Goal: Use online tool/utility: Utilize a website feature to perform a specific function

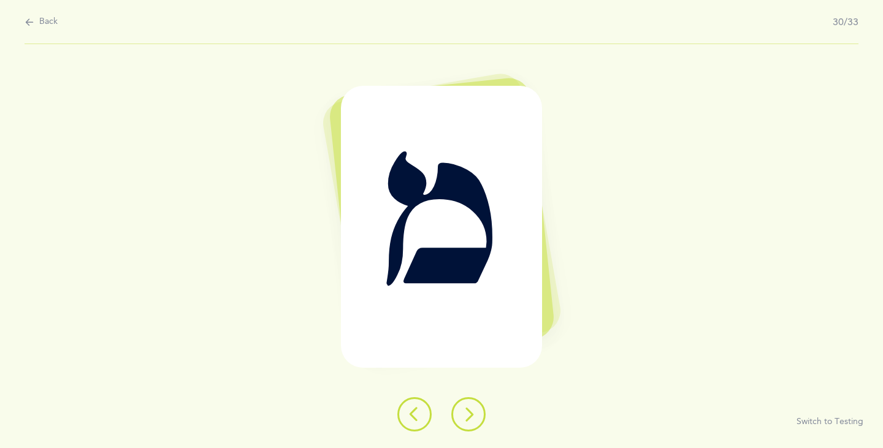
click at [471, 409] on icon at bounding box center [468, 414] width 15 height 15
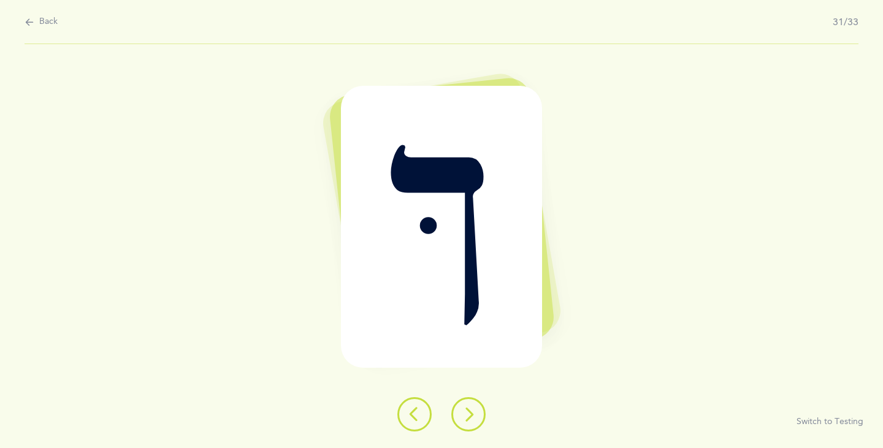
drag, startPoint x: 474, startPoint y: 406, endPoint x: 477, endPoint y: 400, distance: 6.6
click at [474, 405] on button at bounding box center [468, 414] width 34 height 34
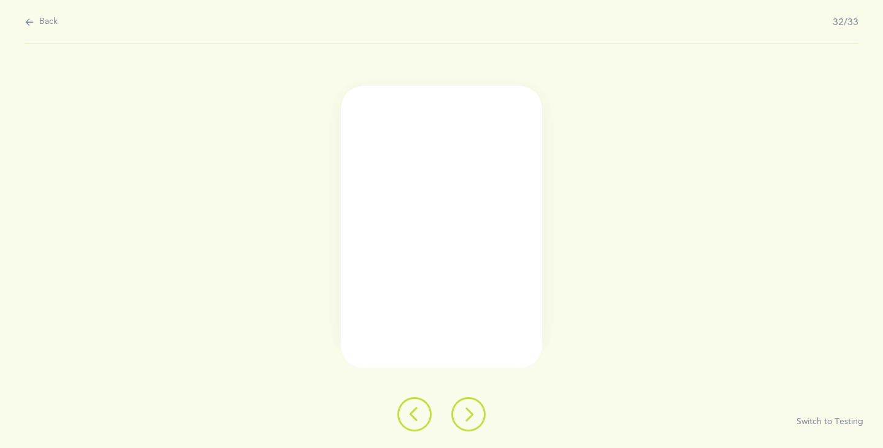
click at [479, 400] on div at bounding box center [441, 414] width 108 height 34
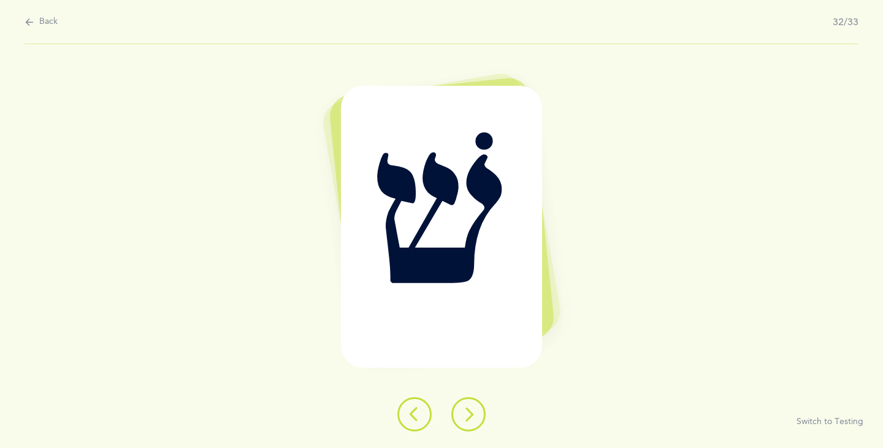
click at [481, 400] on div at bounding box center [441, 414] width 108 height 34
click at [479, 400] on div at bounding box center [441, 414] width 108 height 34
click at [478, 397] on div at bounding box center [441, 414] width 108 height 34
click at [459, 417] on button at bounding box center [468, 414] width 34 height 34
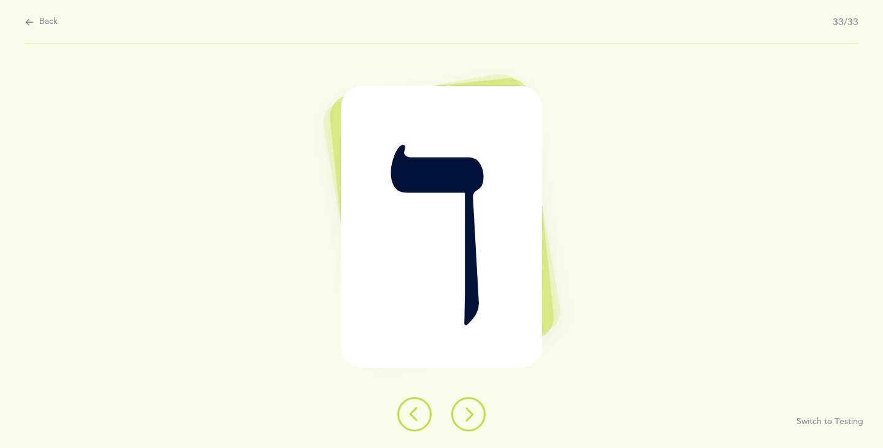
click at [459, 417] on button at bounding box center [468, 414] width 34 height 34
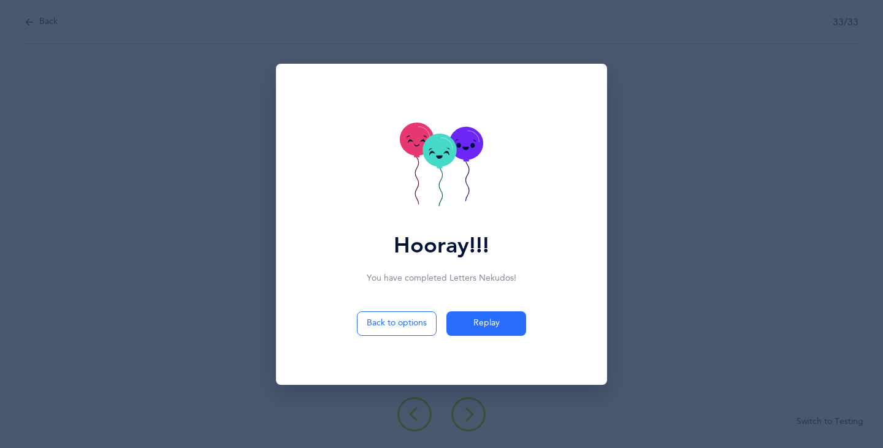
click at [460, 417] on div "Hooray!!! You have completed Letters Nekudos ! Back to options Replay" at bounding box center [441, 224] width 883 height 448
click at [477, 323] on span "Replay" at bounding box center [486, 323] width 26 height 13
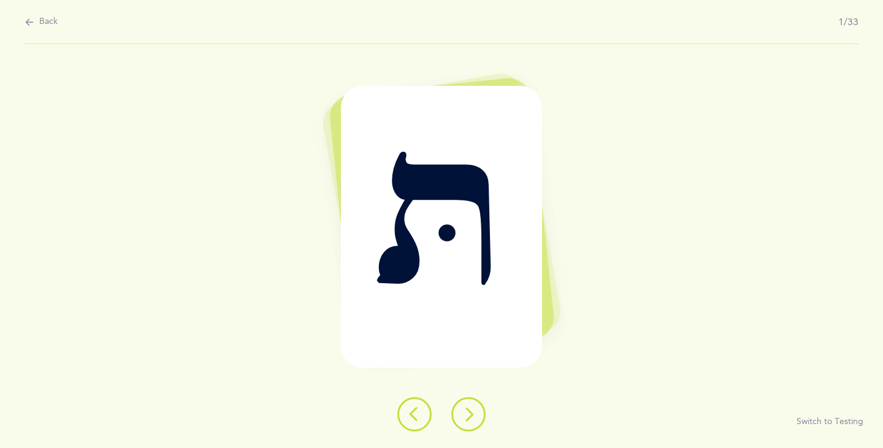
click at [466, 419] on icon at bounding box center [468, 414] width 15 height 15
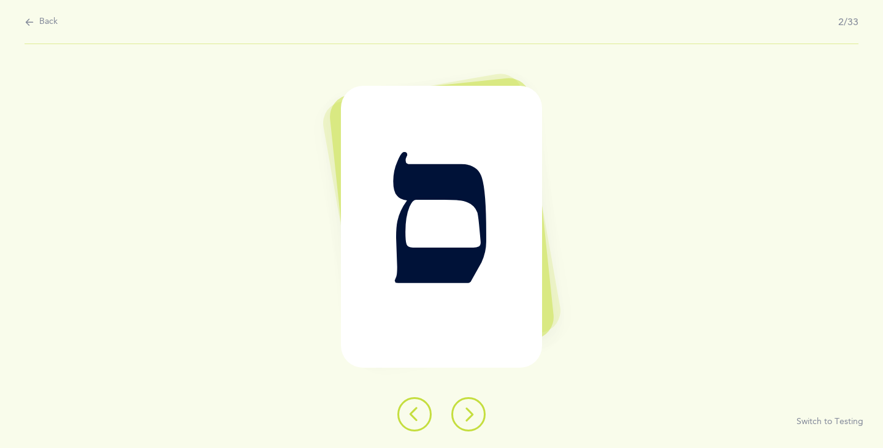
click at [466, 417] on icon at bounding box center [468, 414] width 15 height 15
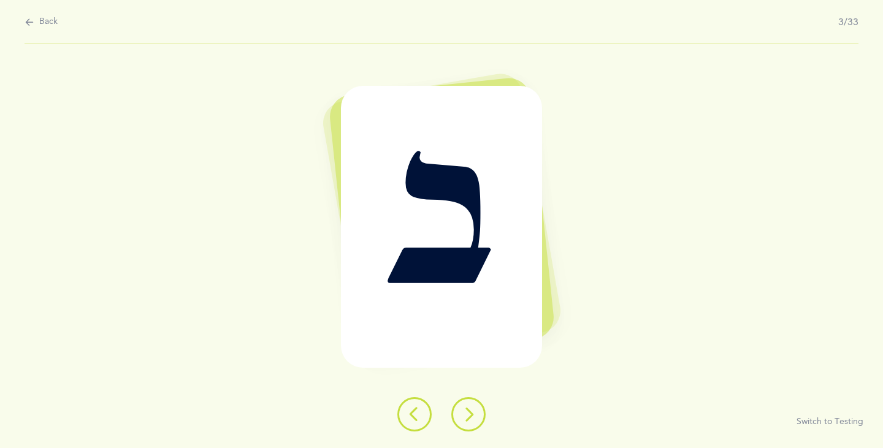
click at [416, 414] on icon at bounding box center [414, 414] width 15 height 15
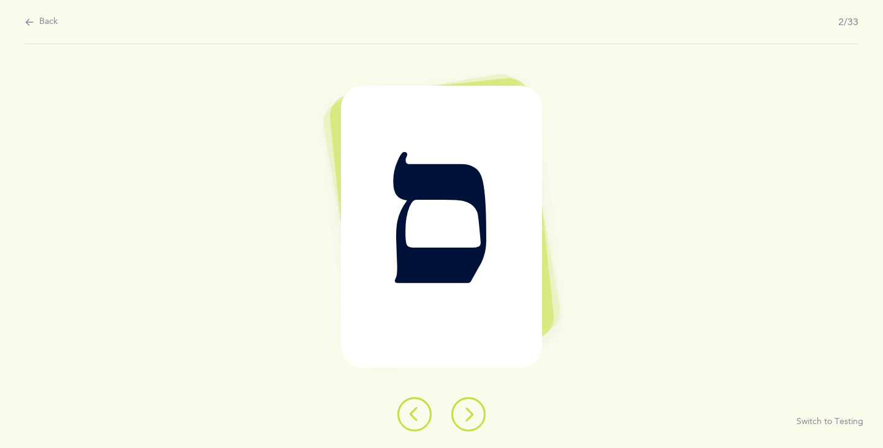
click at [469, 418] on icon at bounding box center [468, 414] width 15 height 15
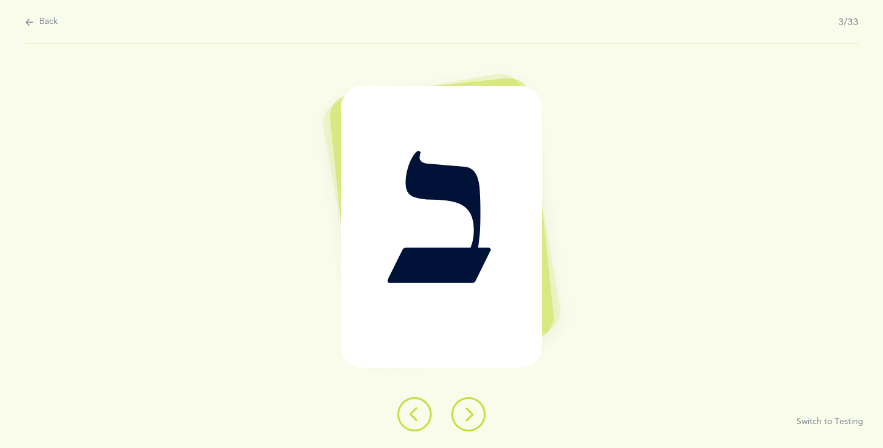
click at [469, 417] on icon at bounding box center [468, 414] width 15 height 15
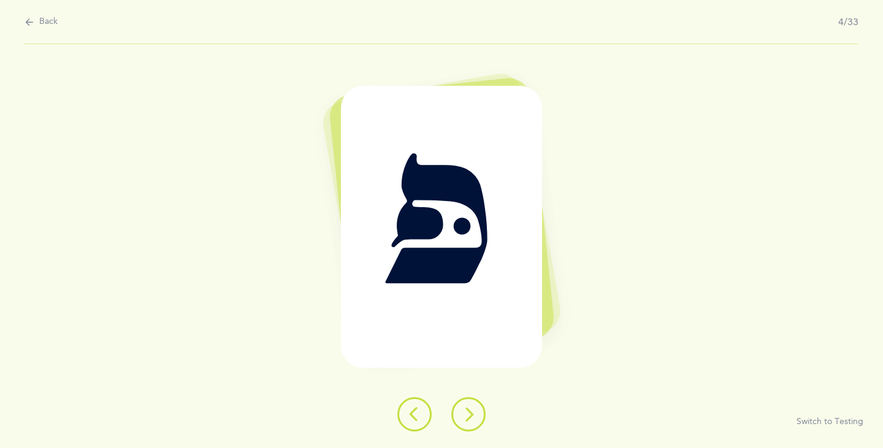
click at [469, 417] on icon at bounding box center [468, 414] width 15 height 15
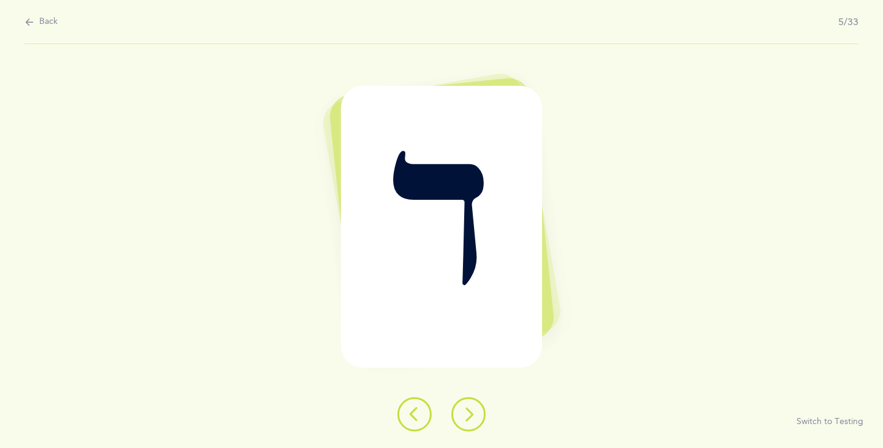
click at [469, 417] on icon at bounding box center [468, 414] width 15 height 15
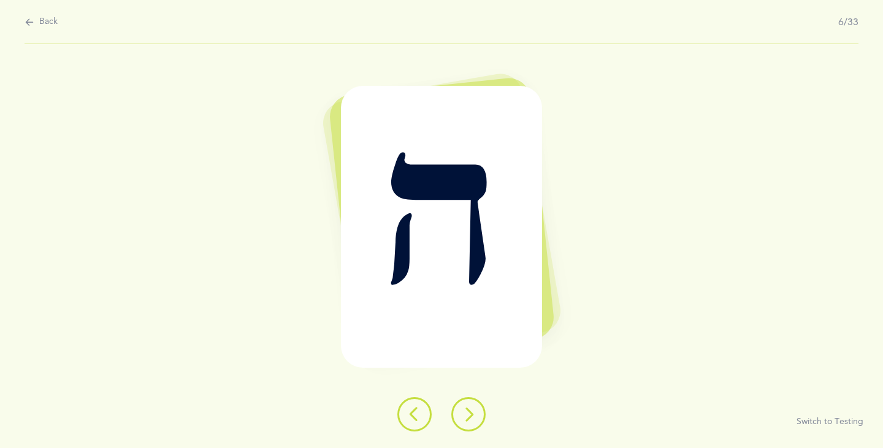
click at [469, 417] on icon at bounding box center [468, 414] width 15 height 15
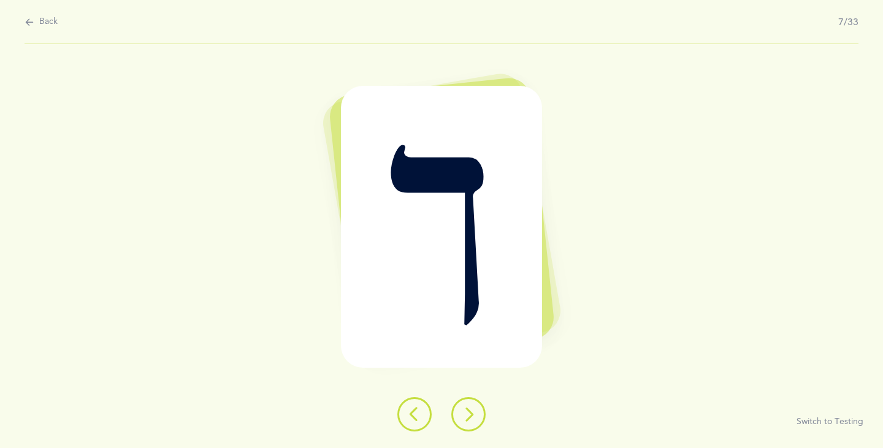
click at [469, 417] on icon at bounding box center [468, 414] width 15 height 15
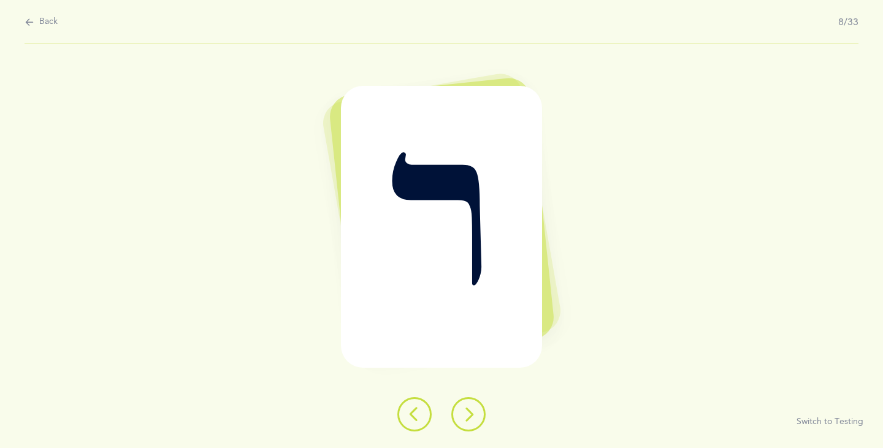
click at [468, 417] on icon at bounding box center [468, 414] width 15 height 15
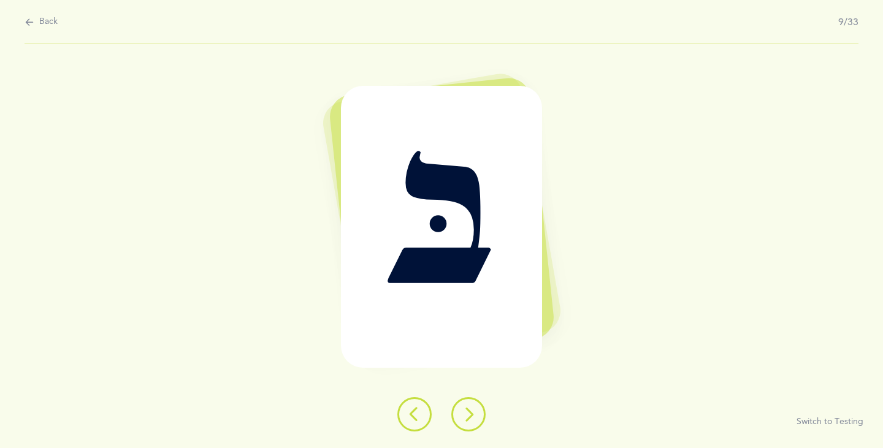
click at [468, 417] on icon at bounding box center [468, 414] width 15 height 15
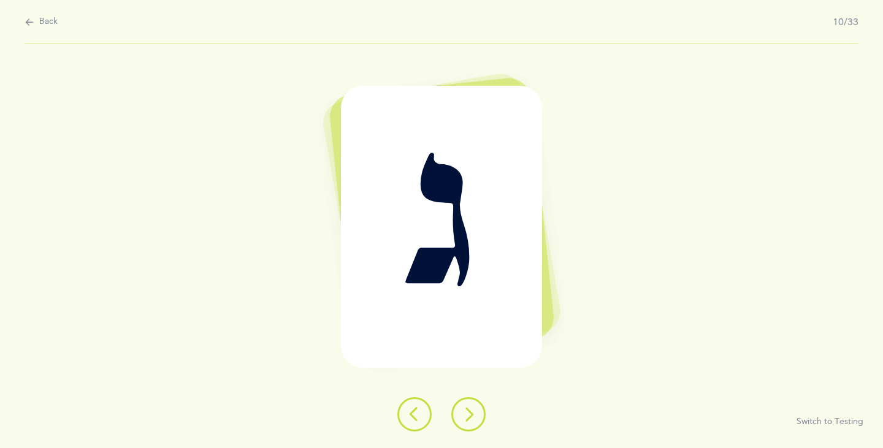
click at [468, 417] on icon at bounding box center [468, 414] width 15 height 15
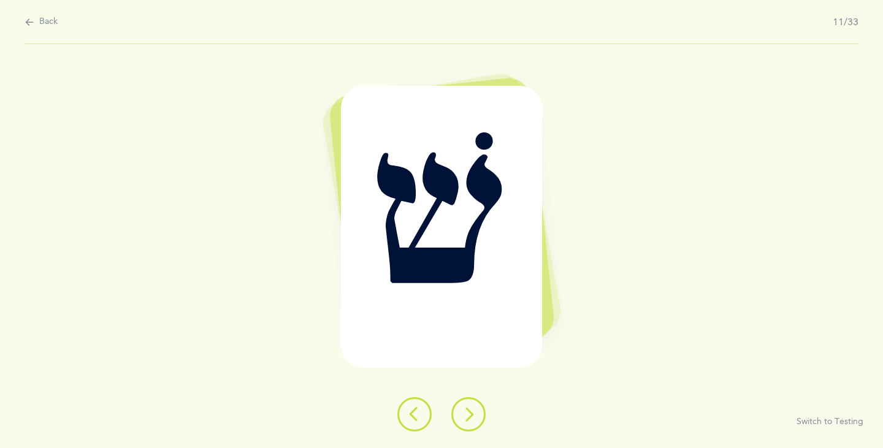
click at [468, 417] on icon at bounding box center [468, 414] width 15 height 15
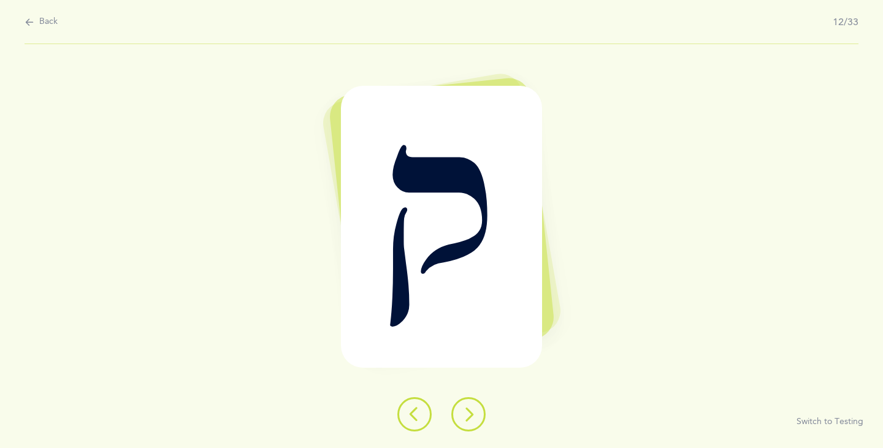
click at [468, 417] on icon at bounding box center [468, 414] width 15 height 15
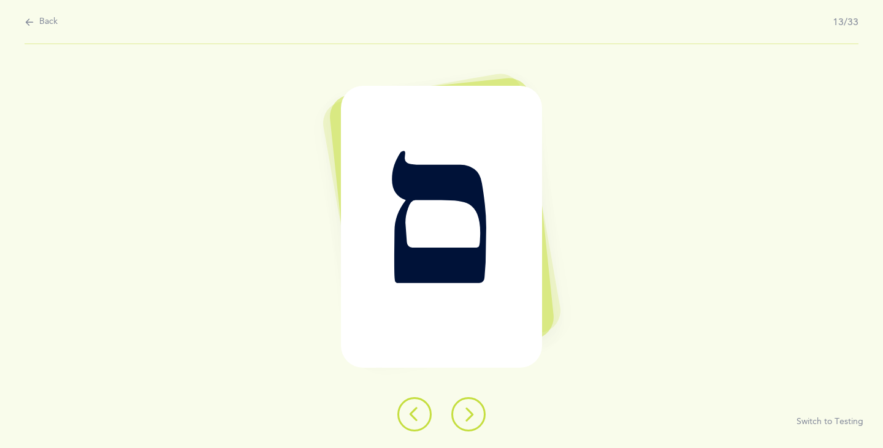
click at [468, 417] on icon at bounding box center [468, 414] width 15 height 15
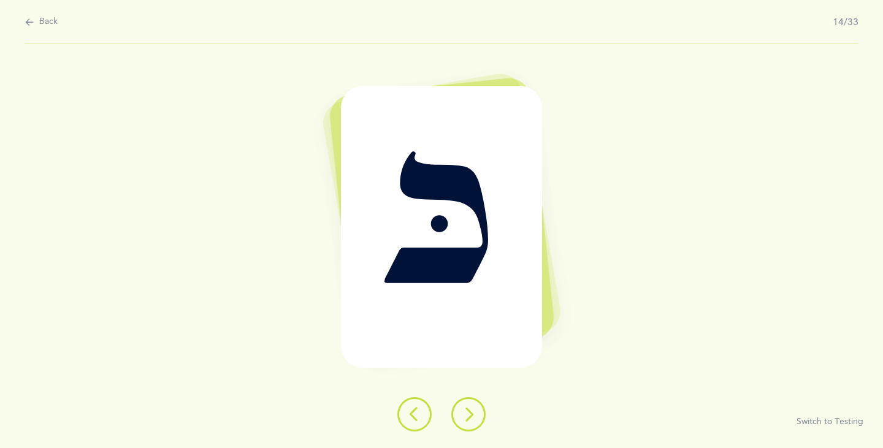
click at [412, 417] on icon at bounding box center [414, 414] width 15 height 15
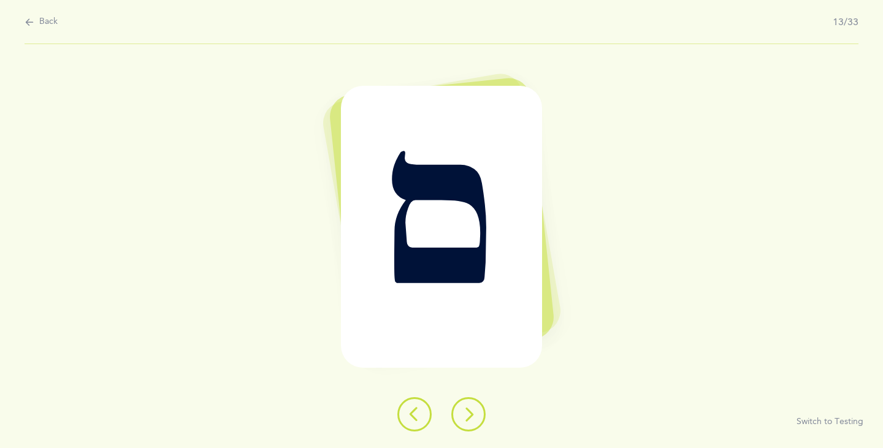
click at [477, 417] on button at bounding box center [468, 414] width 34 height 34
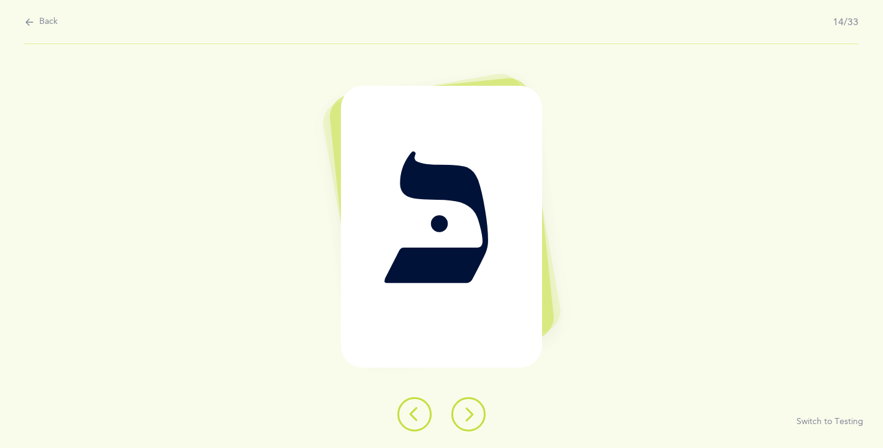
click at [476, 417] on button at bounding box center [468, 414] width 34 height 34
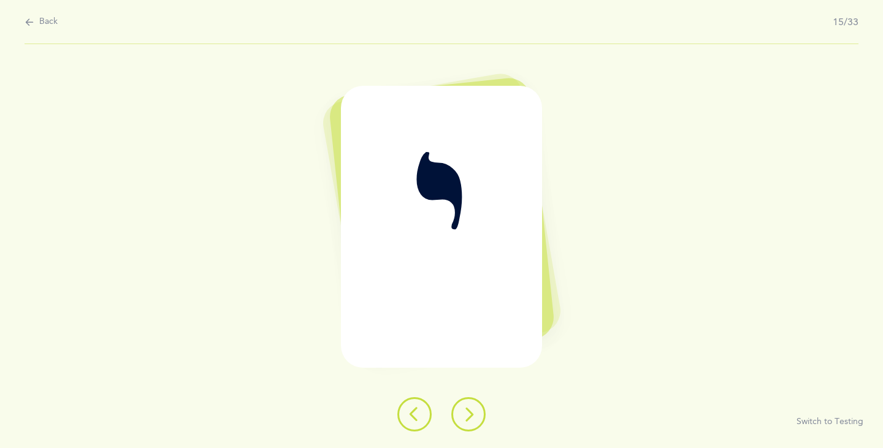
click at [477, 414] on button at bounding box center [468, 414] width 34 height 34
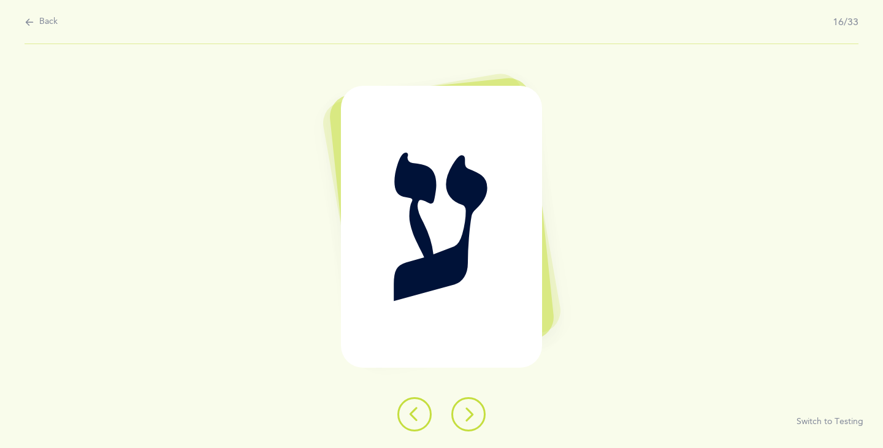
click at [473, 413] on icon at bounding box center [468, 414] width 15 height 15
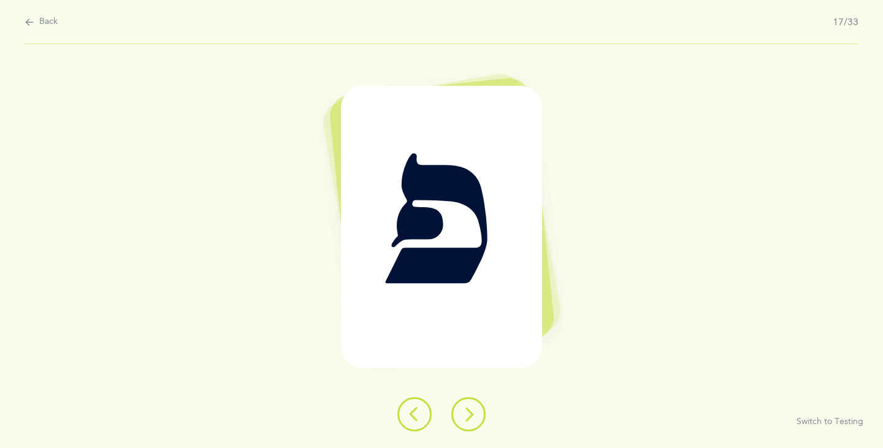
click at [470, 412] on icon at bounding box center [468, 414] width 15 height 15
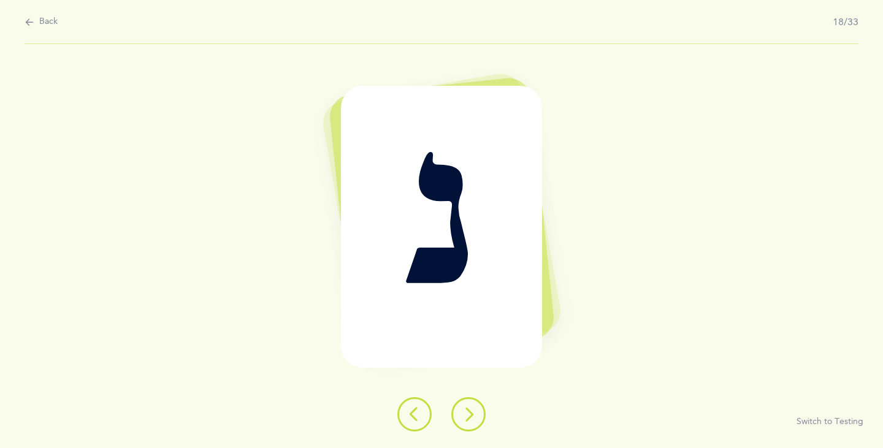
click at [468, 412] on icon at bounding box center [468, 414] width 15 height 15
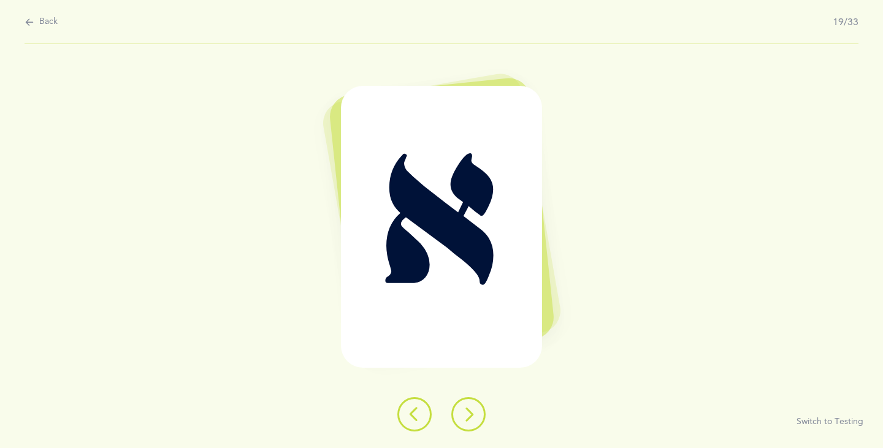
click at [466, 414] on icon at bounding box center [468, 414] width 15 height 15
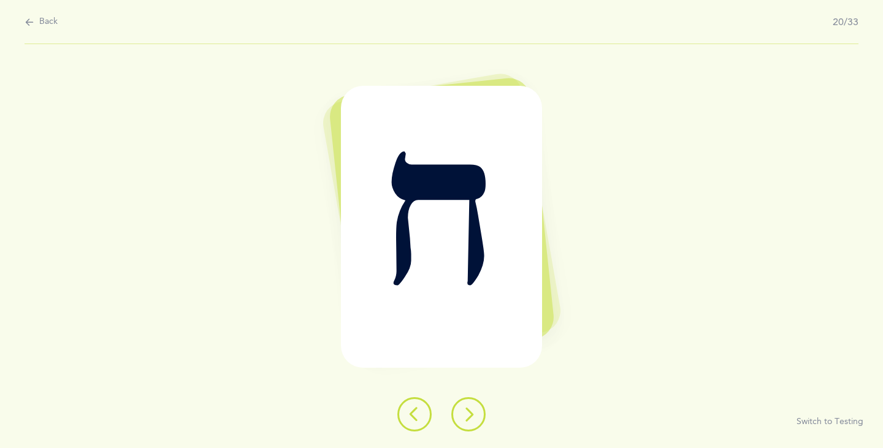
click at [465, 416] on icon at bounding box center [468, 414] width 15 height 15
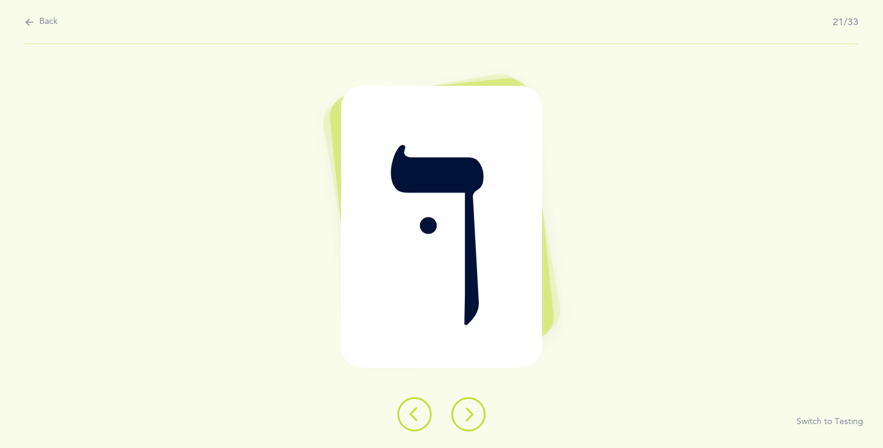
click at [463, 415] on icon at bounding box center [468, 414] width 15 height 15
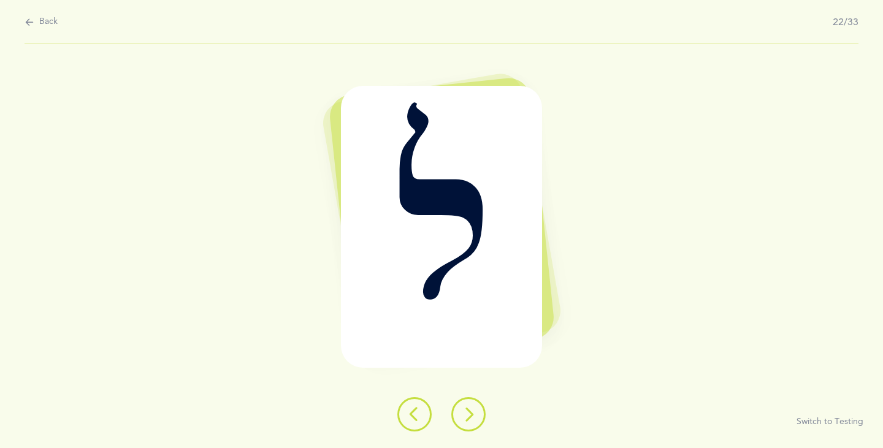
click at [462, 417] on icon at bounding box center [468, 414] width 15 height 15
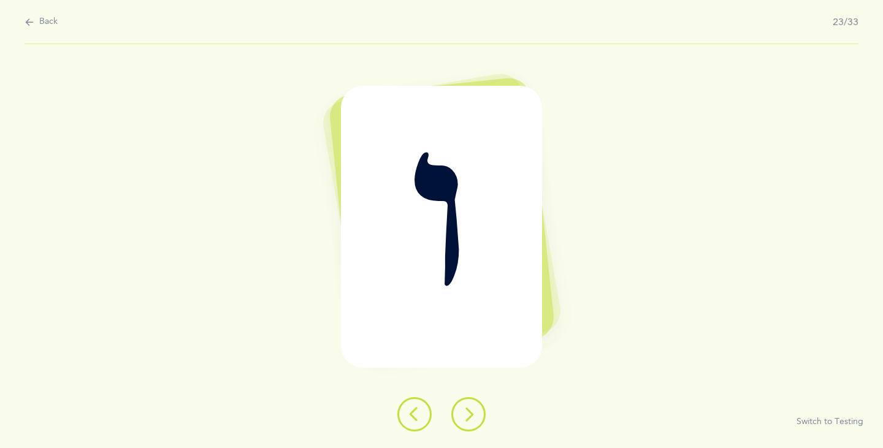
click at [459, 417] on button at bounding box center [468, 414] width 34 height 34
click at [457, 419] on button at bounding box center [468, 414] width 34 height 34
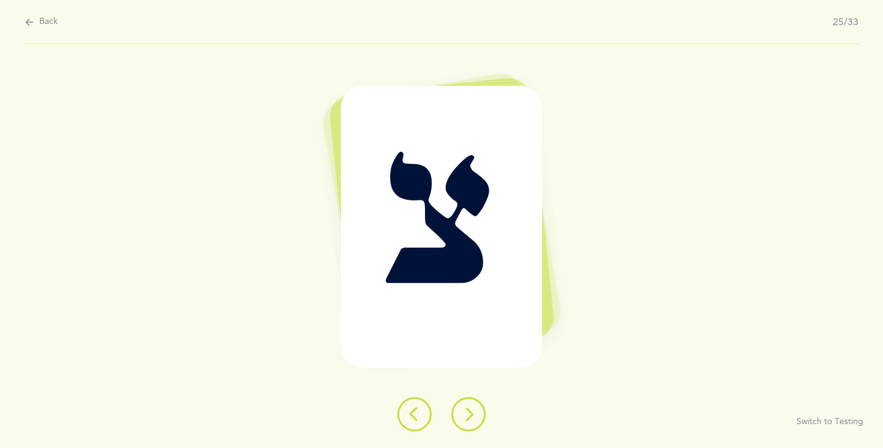
click at [457, 421] on button at bounding box center [468, 414] width 34 height 34
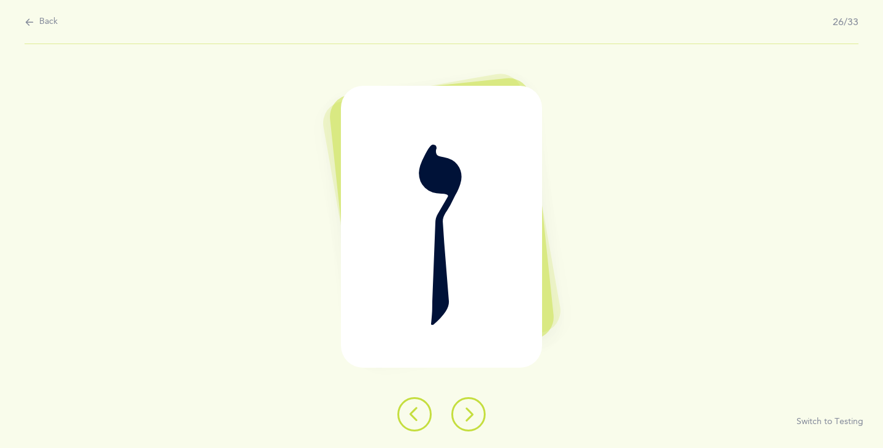
click at [466, 416] on icon at bounding box center [468, 414] width 15 height 15
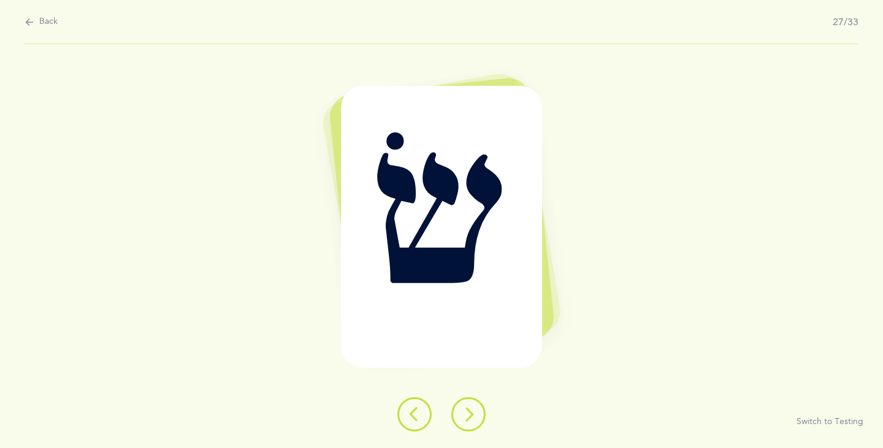
click at [468, 411] on icon at bounding box center [468, 414] width 15 height 15
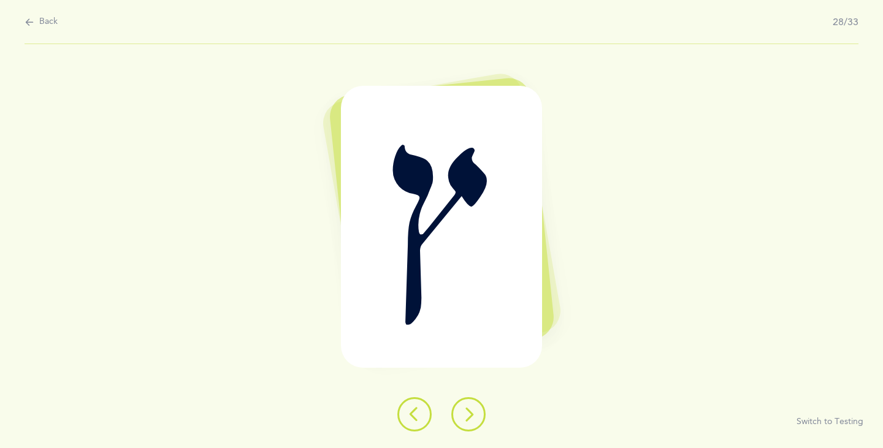
click at [468, 414] on icon at bounding box center [468, 414] width 15 height 15
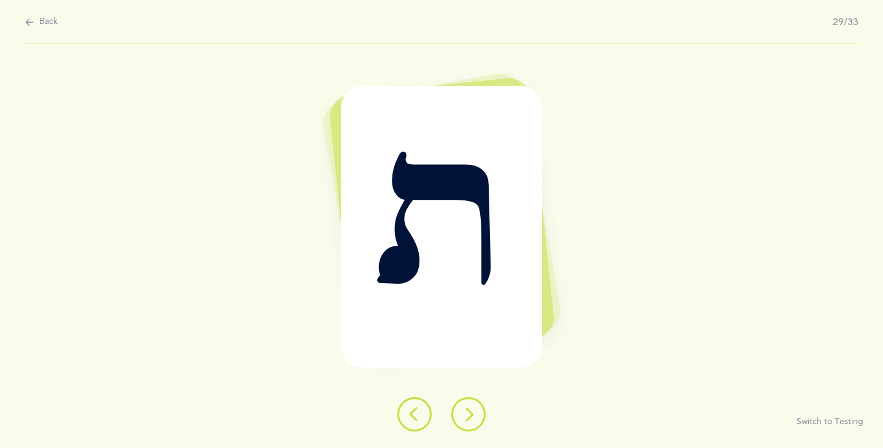
click at [466, 414] on icon at bounding box center [468, 414] width 15 height 15
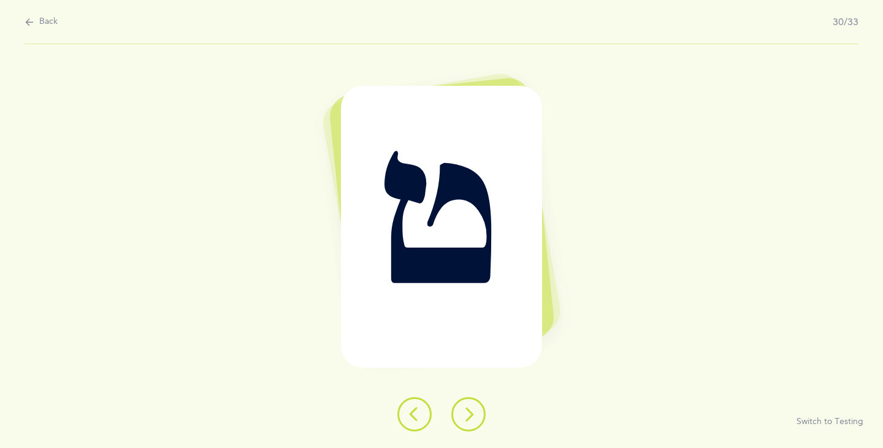
click at [465, 414] on icon at bounding box center [468, 414] width 15 height 15
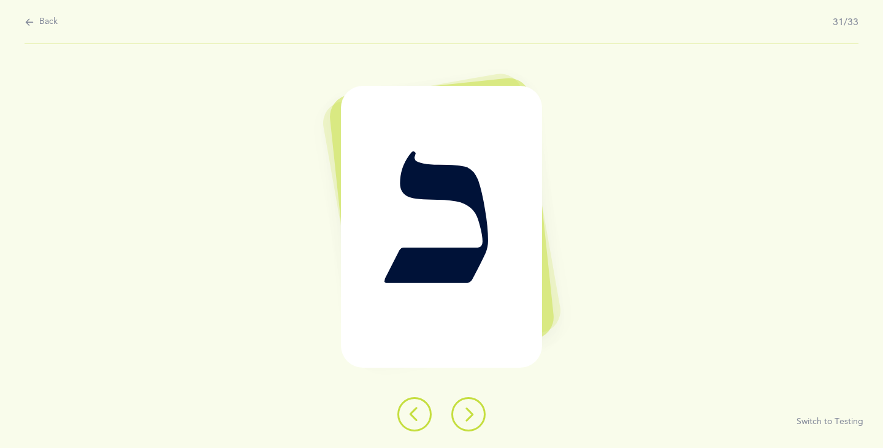
click at [465, 414] on icon at bounding box center [468, 414] width 15 height 15
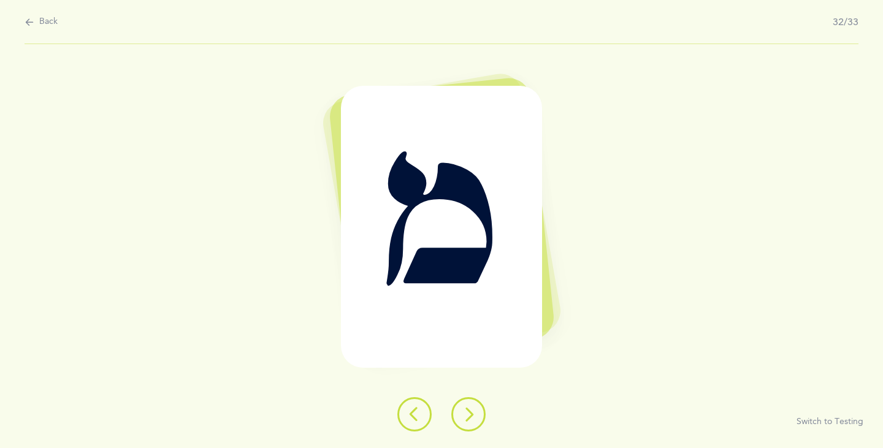
click at [465, 416] on icon at bounding box center [468, 414] width 15 height 15
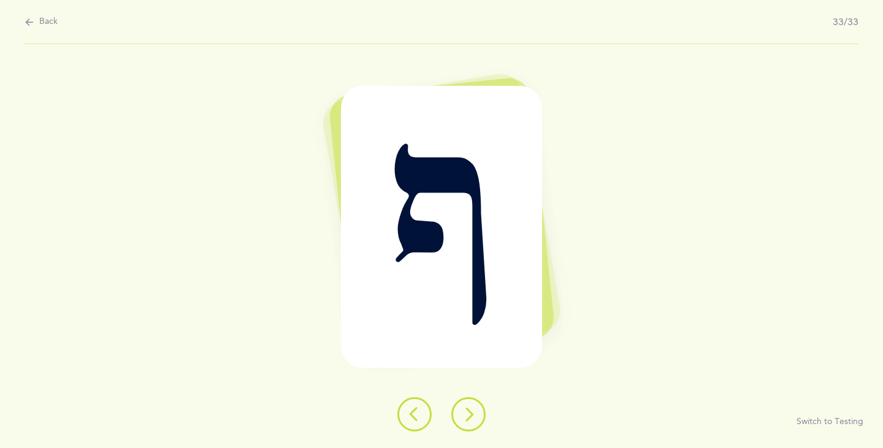
click at [465, 415] on icon at bounding box center [468, 414] width 15 height 15
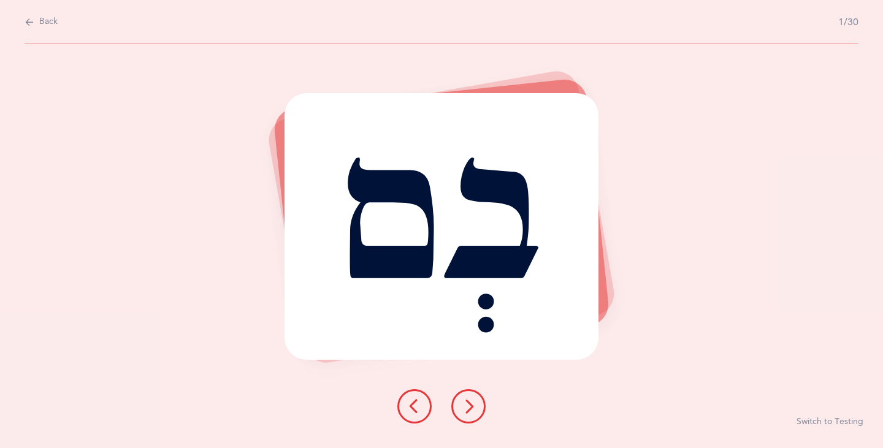
click at [466, 407] on icon at bounding box center [468, 406] width 15 height 15
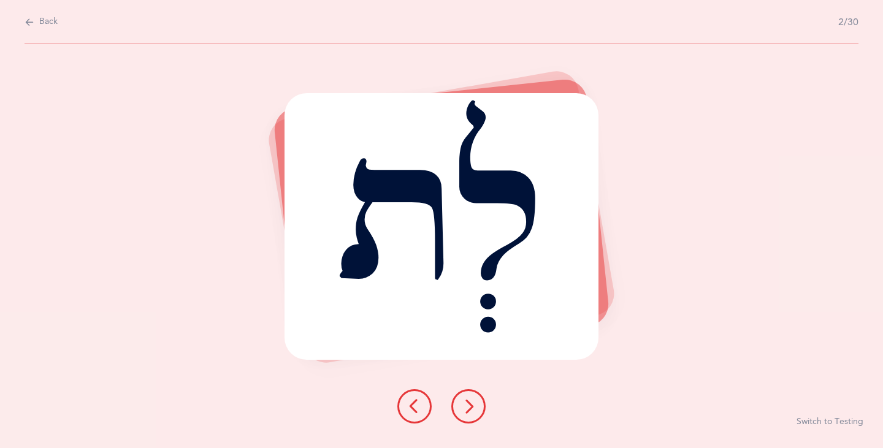
click at [29, 21] on icon at bounding box center [30, 21] width 10 height 13
select select "5"
select select "single"
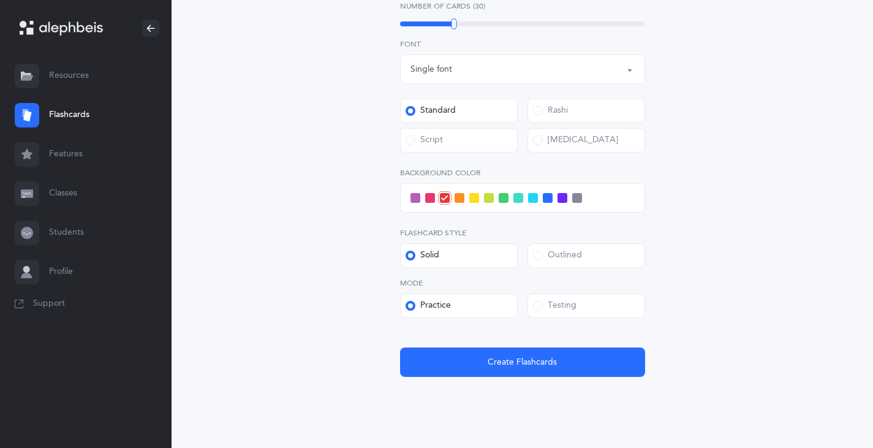
scroll to position [395, 0]
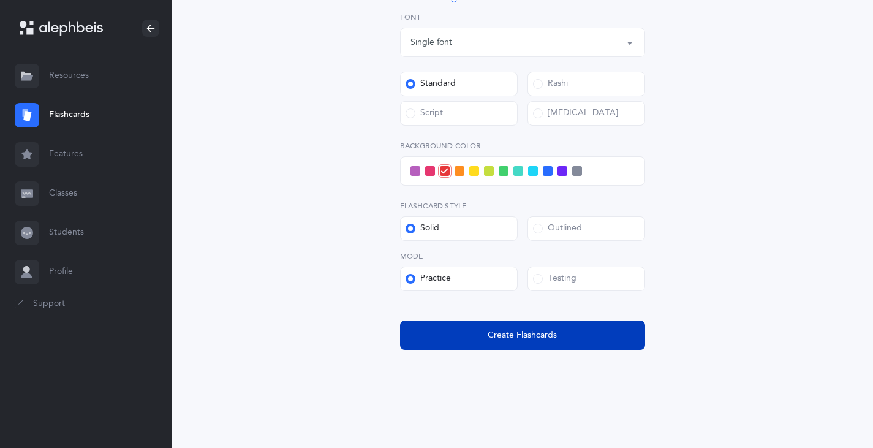
click at [534, 327] on button "Create Flashcards" at bounding box center [522, 335] width 245 height 29
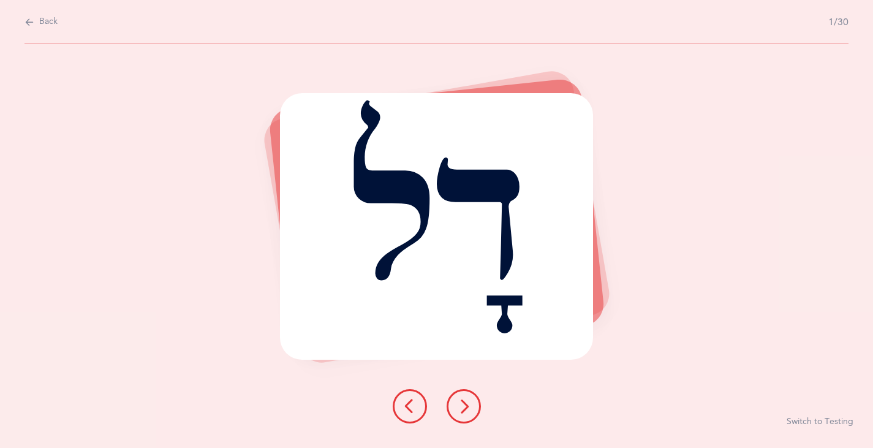
scroll to position [0, 0]
click at [468, 408] on icon at bounding box center [468, 406] width 15 height 15
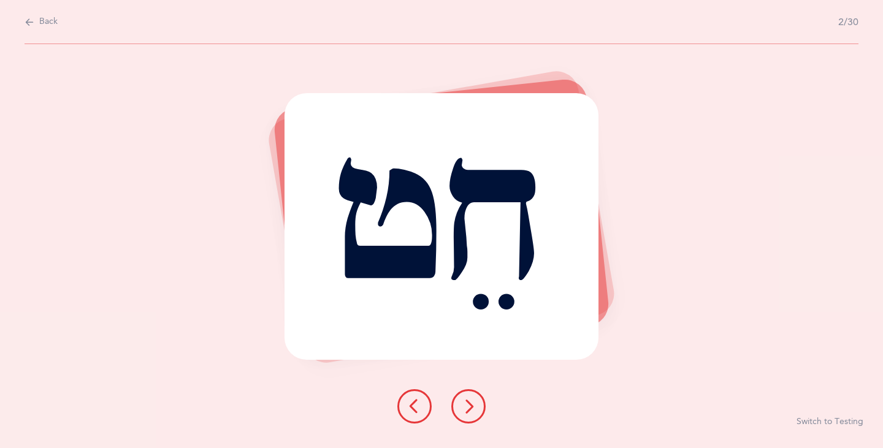
click at [468, 408] on icon at bounding box center [468, 406] width 15 height 15
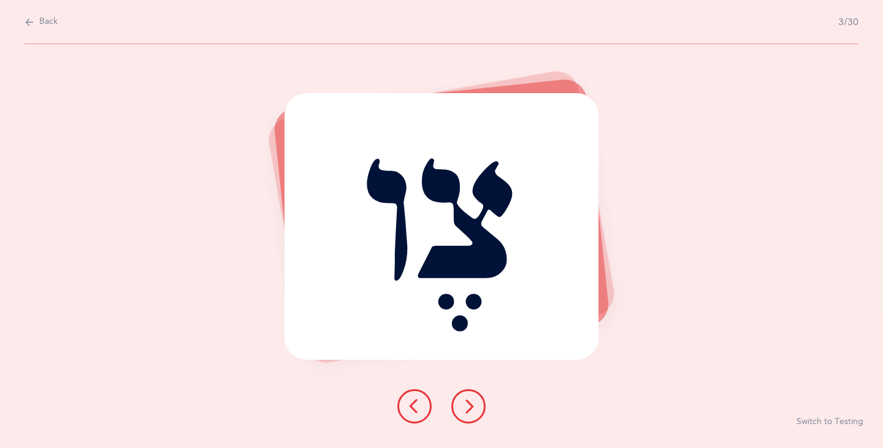
click at [468, 408] on icon at bounding box center [468, 406] width 15 height 15
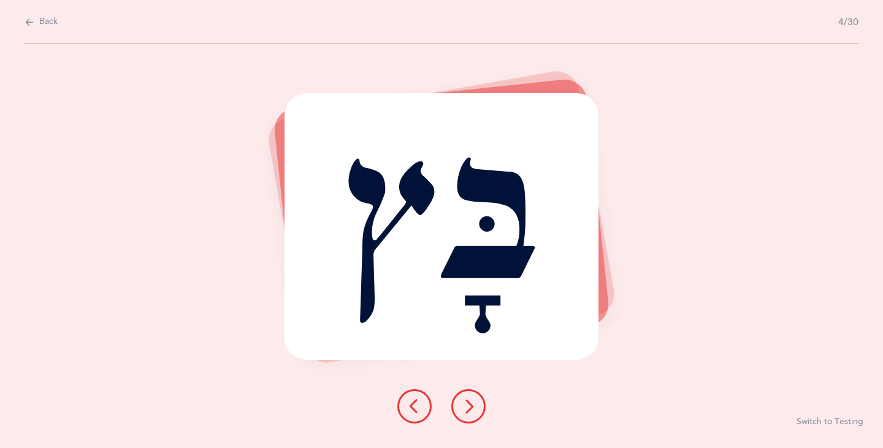
click at [466, 407] on icon at bounding box center [468, 406] width 15 height 15
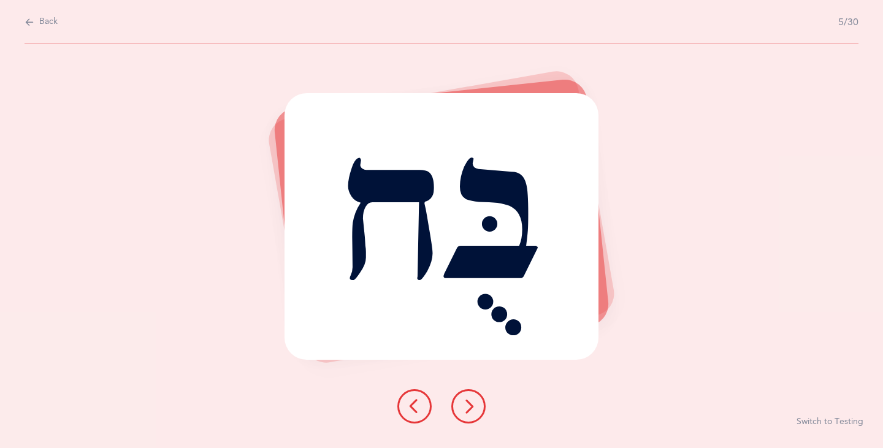
click at [463, 406] on icon at bounding box center [468, 406] width 15 height 15
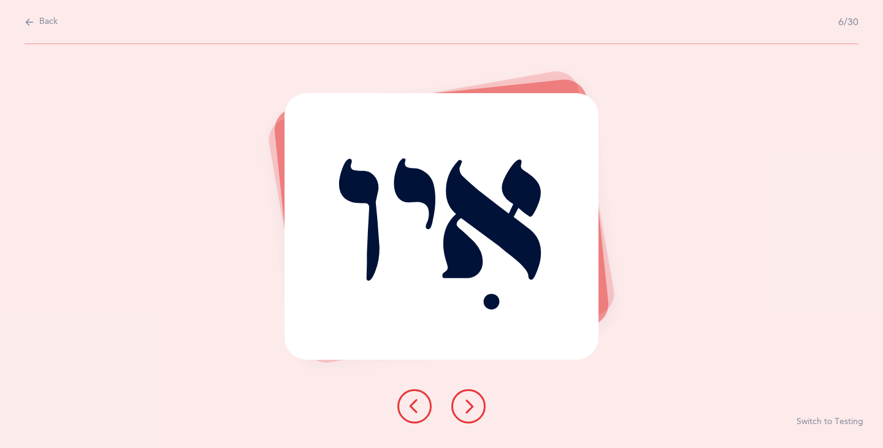
click at [463, 406] on icon at bounding box center [468, 406] width 15 height 15
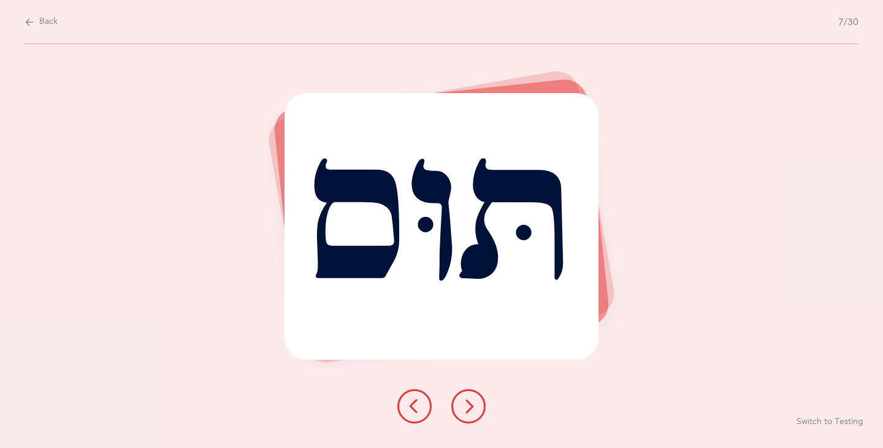
drag, startPoint x: 463, startPoint y: 406, endPoint x: 473, endPoint y: 354, distance: 52.4
click at [471, 362] on div "תּוּס Switch to Testing" at bounding box center [441, 246] width 883 height 404
click at [473, 404] on icon at bounding box center [468, 406] width 15 height 15
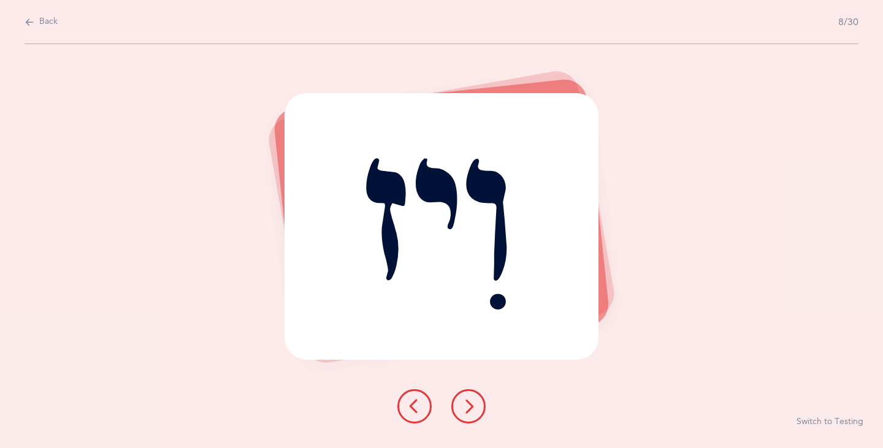
click at [469, 412] on icon at bounding box center [468, 406] width 15 height 15
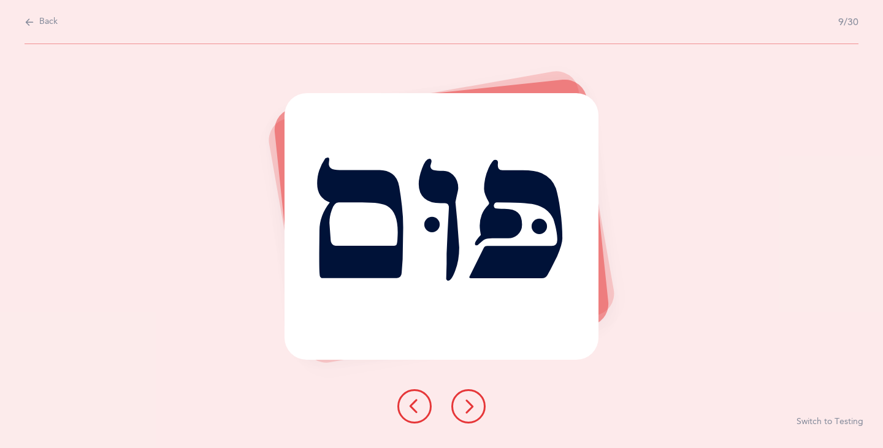
click at [469, 412] on icon at bounding box center [468, 406] width 15 height 15
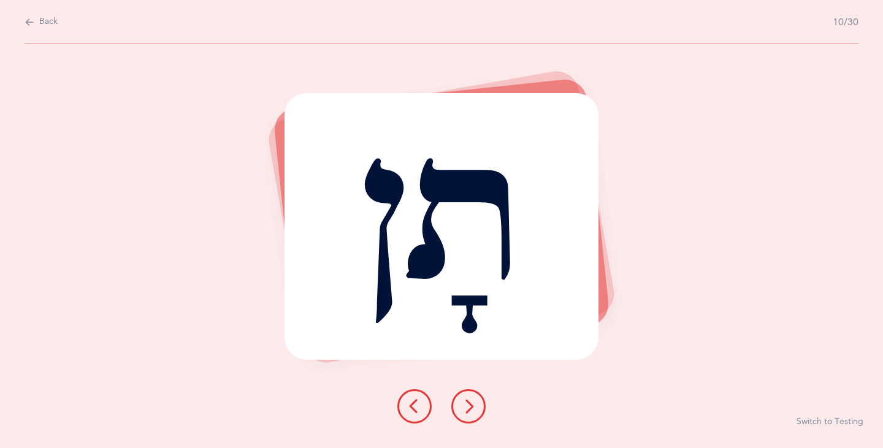
click at [469, 412] on icon at bounding box center [468, 406] width 15 height 15
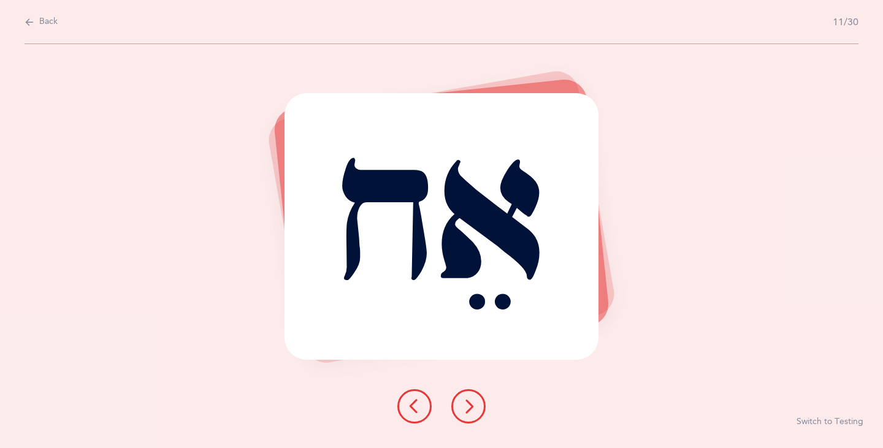
click at [469, 407] on icon at bounding box center [468, 406] width 15 height 15
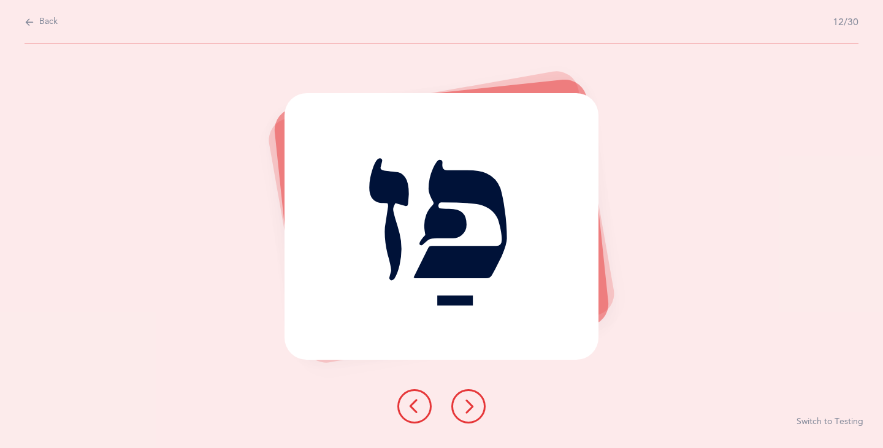
click at [469, 407] on icon at bounding box center [468, 406] width 15 height 15
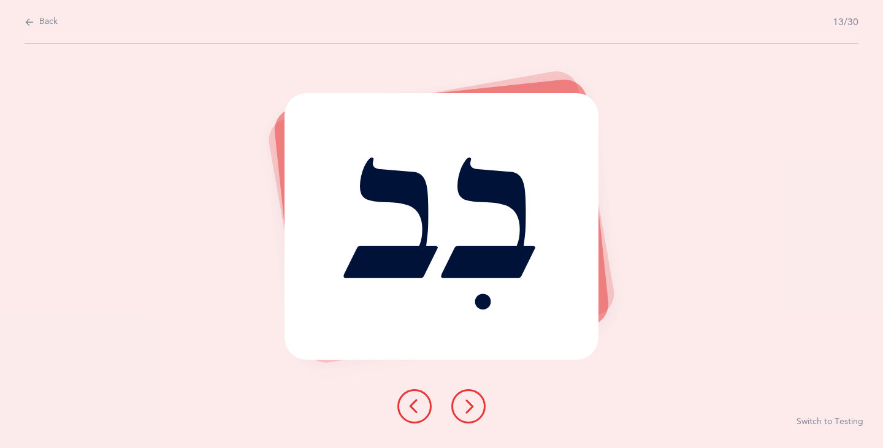
click at [463, 405] on icon at bounding box center [468, 406] width 15 height 15
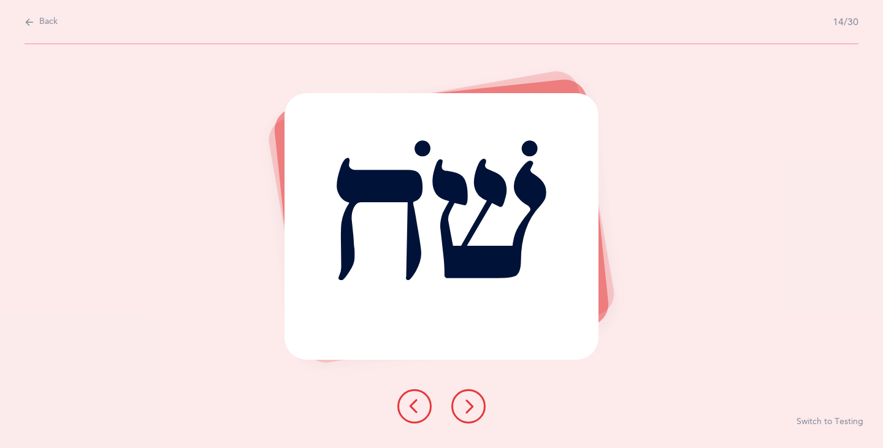
click at [456, 402] on button at bounding box center [468, 406] width 34 height 34
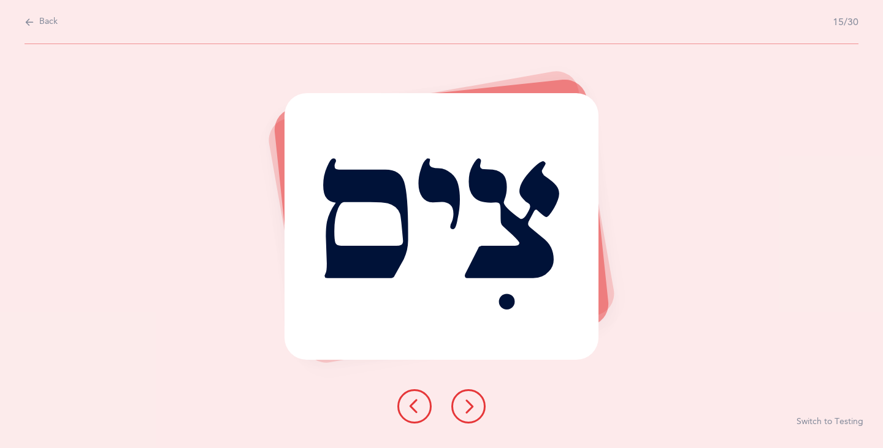
drag, startPoint x: 469, startPoint y: 403, endPoint x: 557, endPoint y: 186, distance: 234.0
click at [519, 228] on div "צִיס Switch to Testing" at bounding box center [441, 246] width 883 height 404
click at [620, 51] on div "צִיס Switch to Testing" at bounding box center [441, 246] width 883 height 404
click at [466, 408] on icon at bounding box center [468, 406] width 15 height 15
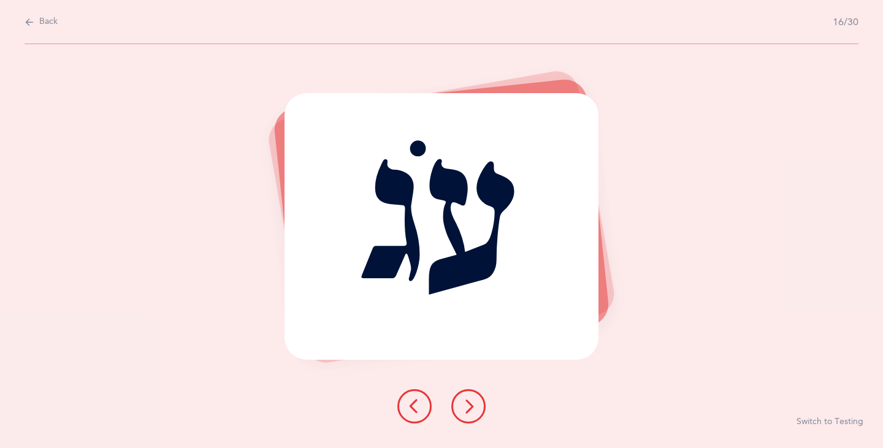
click at [468, 406] on icon at bounding box center [468, 406] width 15 height 15
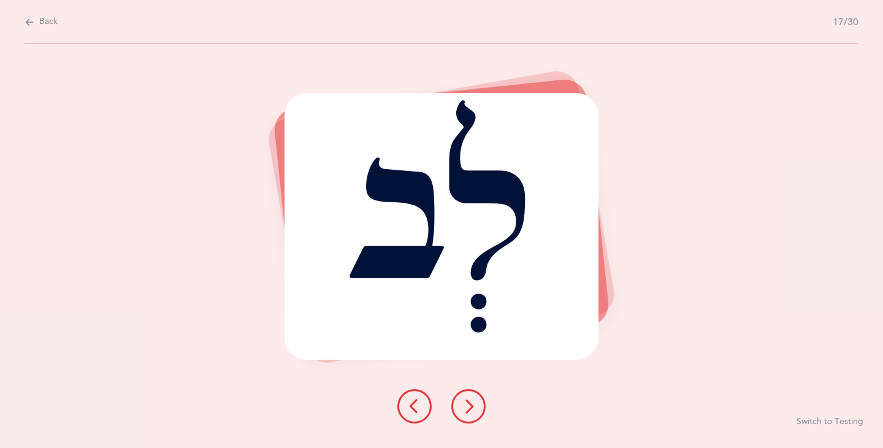
click at [471, 408] on icon at bounding box center [468, 406] width 15 height 15
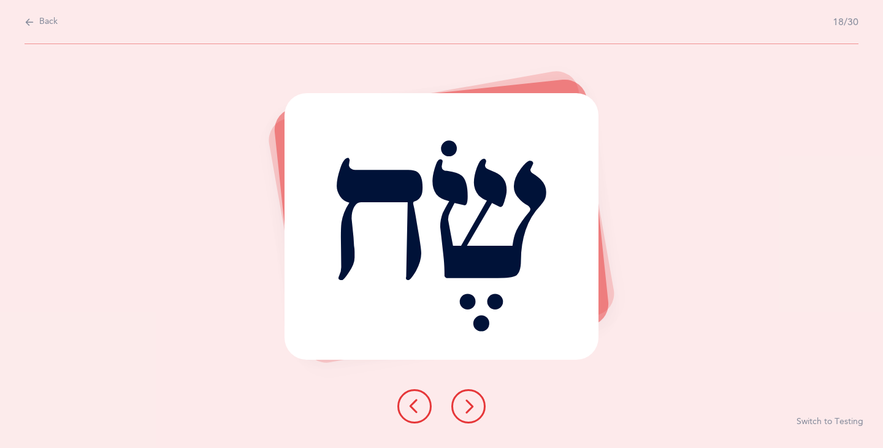
click at [460, 414] on button at bounding box center [468, 406] width 34 height 34
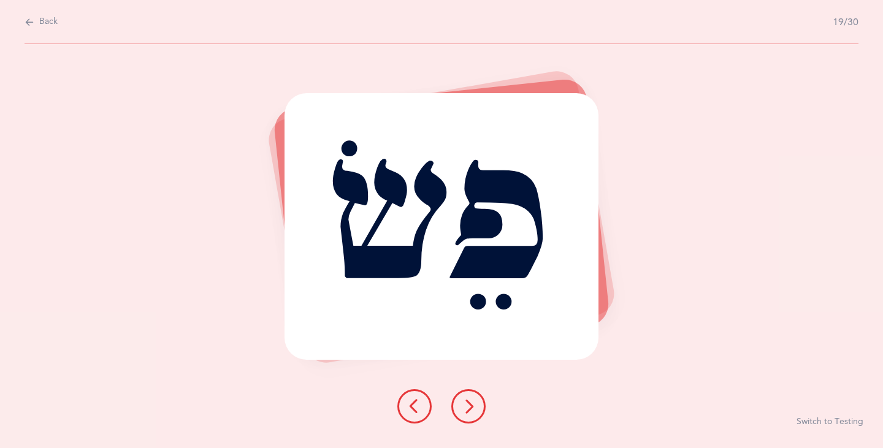
click at [466, 413] on icon at bounding box center [468, 406] width 15 height 15
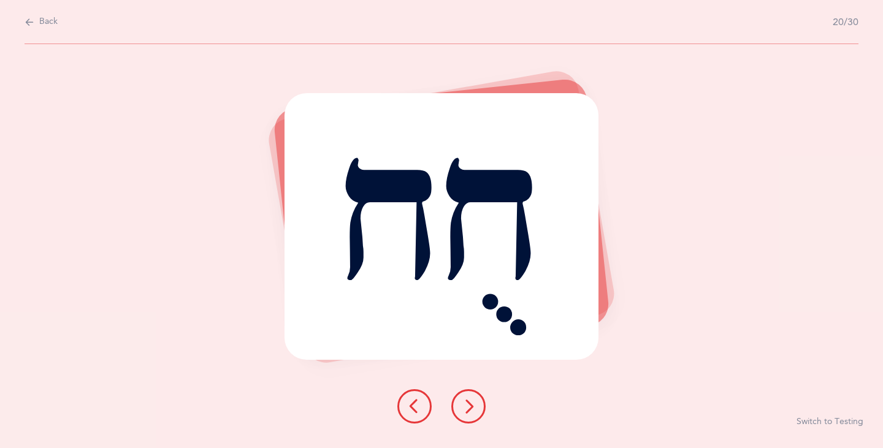
click at [466, 409] on icon at bounding box center [468, 406] width 15 height 15
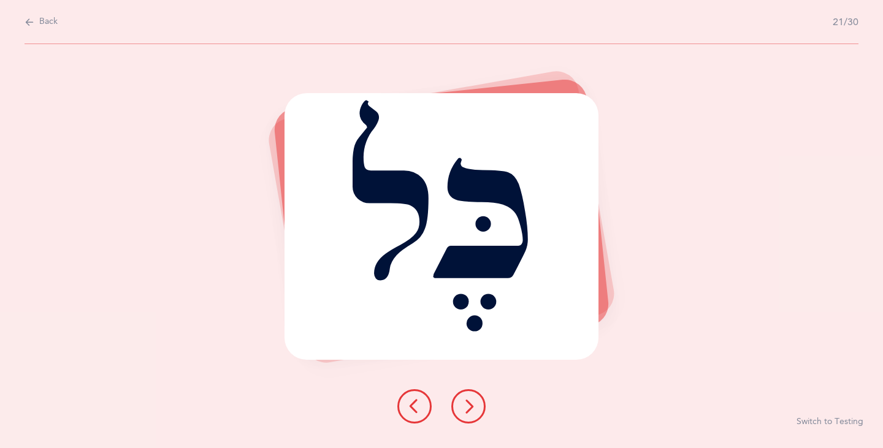
click at [472, 408] on icon at bounding box center [468, 406] width 15 height 15
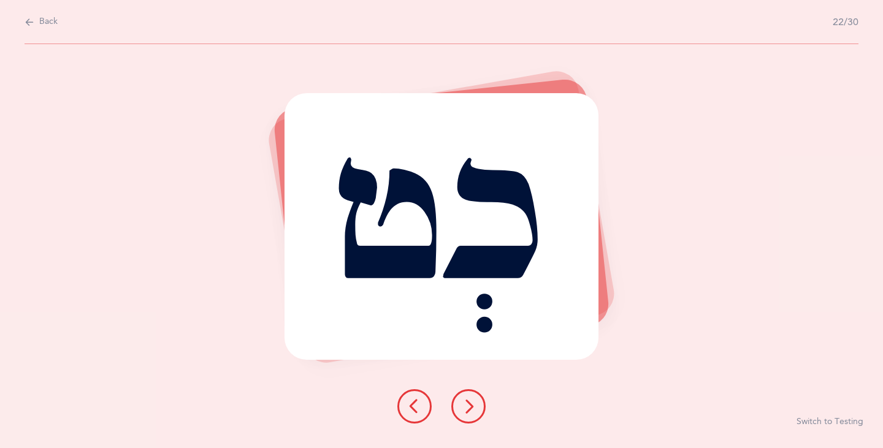
click at [469, 409] on icon at bounding box center [468, 406] width 15 height 15
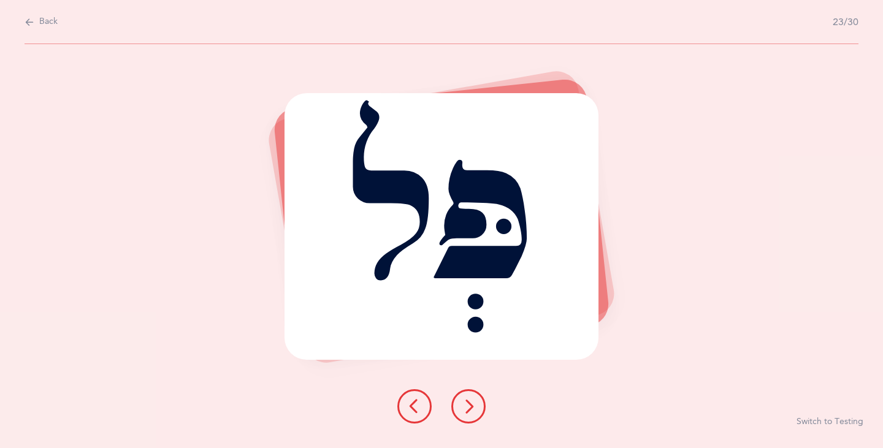
click at [465, 410] on icon at bounding box center [468, 406] width 15 height 15
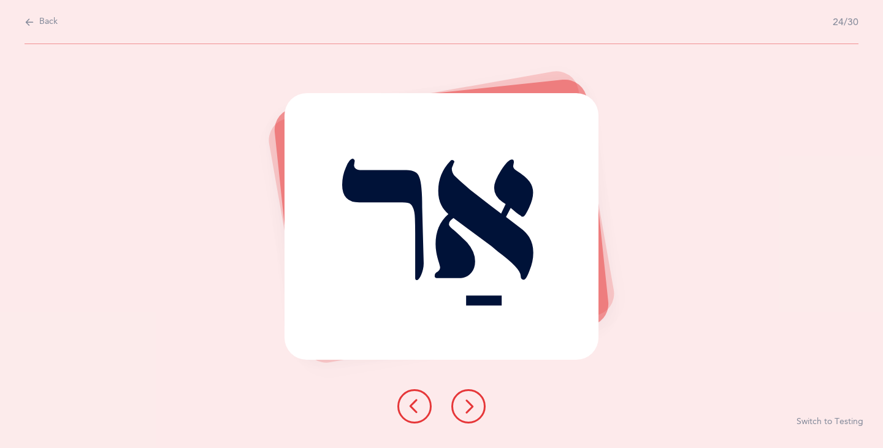
click at [465, 412] on icon at bounding box center [468, 406] width 15 height 15
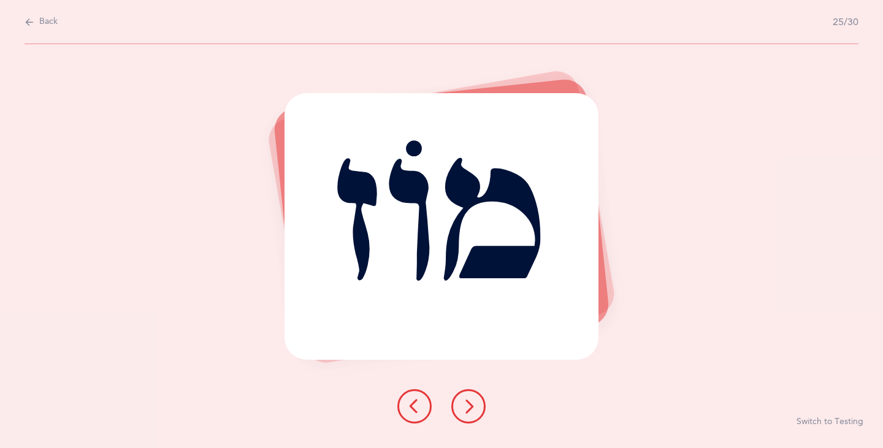
click at [465, 412] on icon at bounding box center [468, 406] width 15 height 15
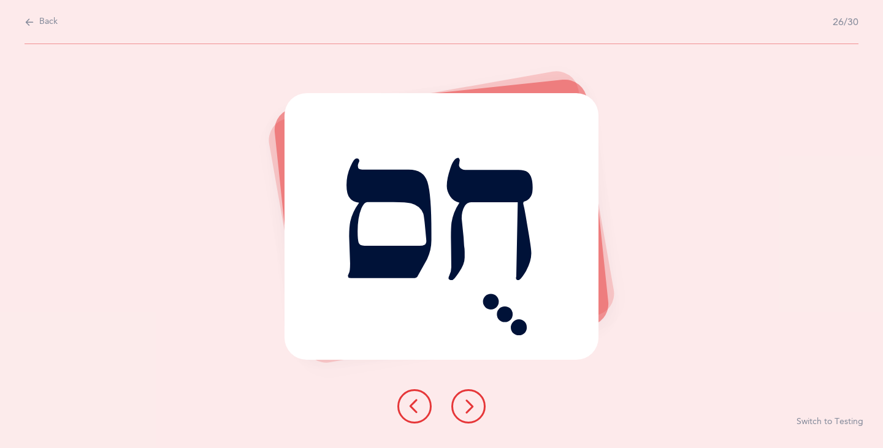
click at [410, 402] on icon at bounding box center [414, 406] width 15 height 15
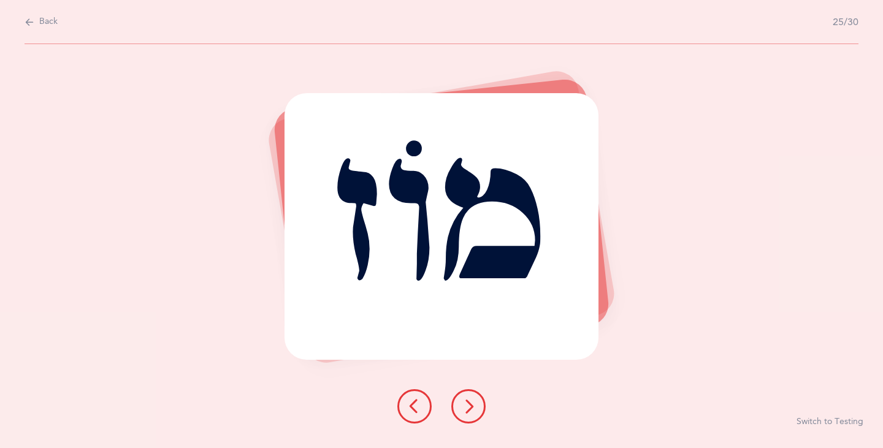
click at [470, 408] on icon at bounding box center [468, 406] width 15 height 15
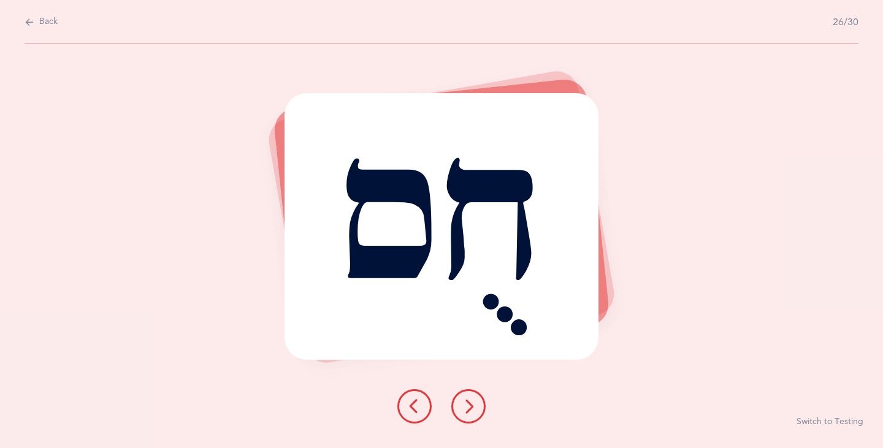
click at [419, 404] on icon at bounding box center [414, 406] width 15 height 15
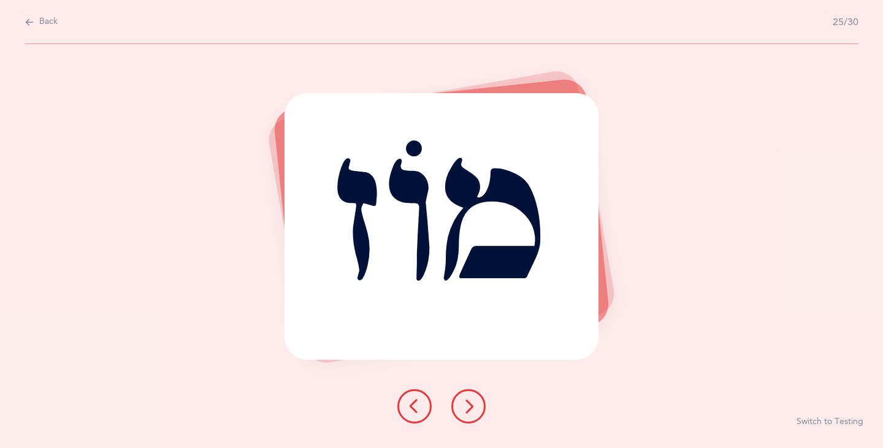
click at [472, 408] on icon at bounding box center [468, 406] width 15 height 15
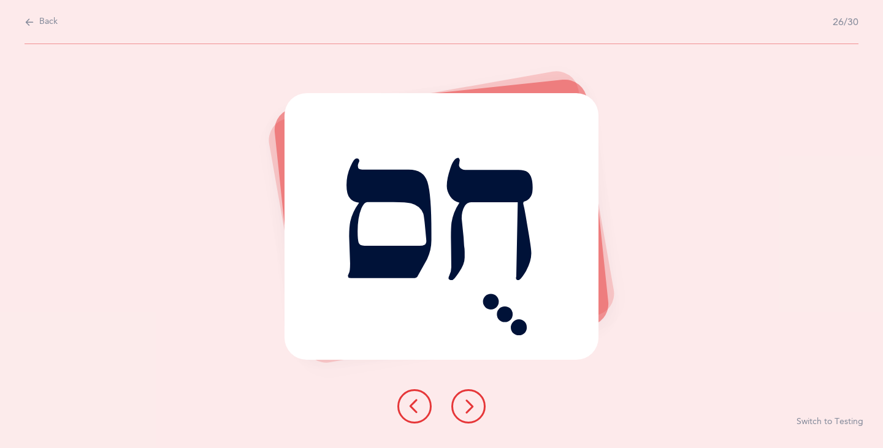
click at [470, 413] on icon at bounding box center [468, 406] width 15 height 15
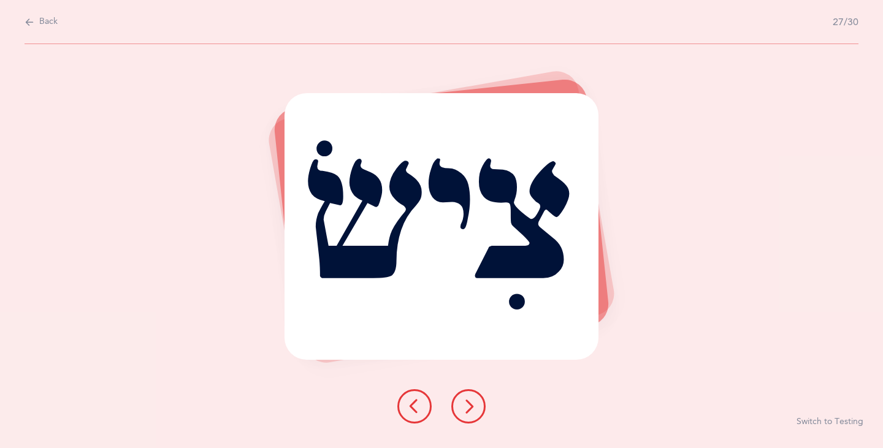
click at [461, 408] on icon at bounding box center [468, 406] width 15 height 15
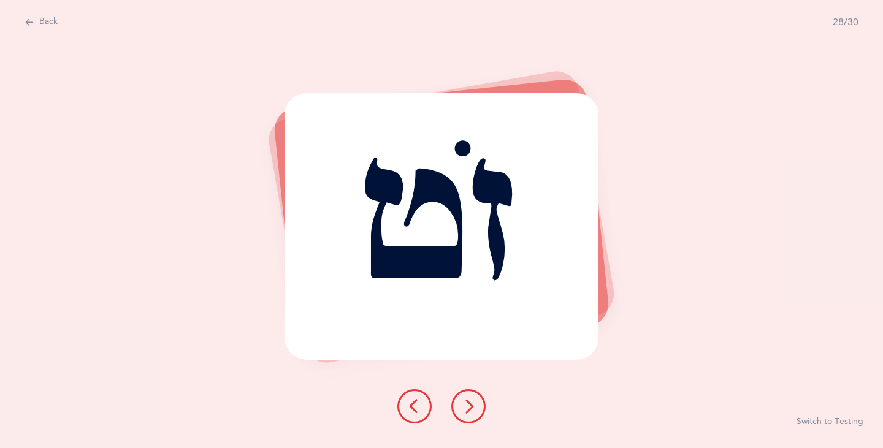
click at [454, 408] on button at bounding box center [468, 406] width 34 height 34
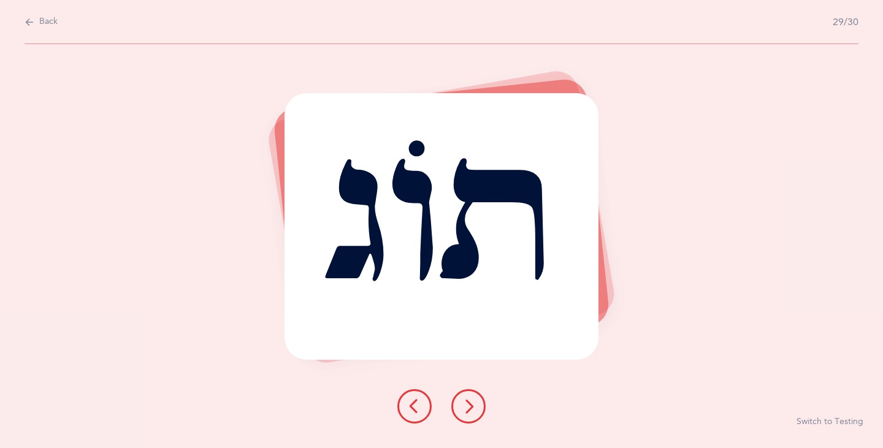
click at [414, 403] on icon at bounding box center [414, 406] width 15 height 15
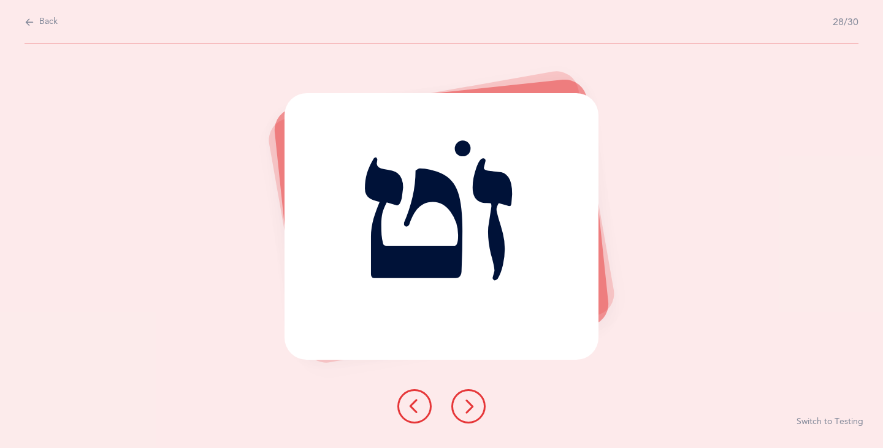
click at [472, 407] on icon at bounding box center [468, 406] width 15 height 15
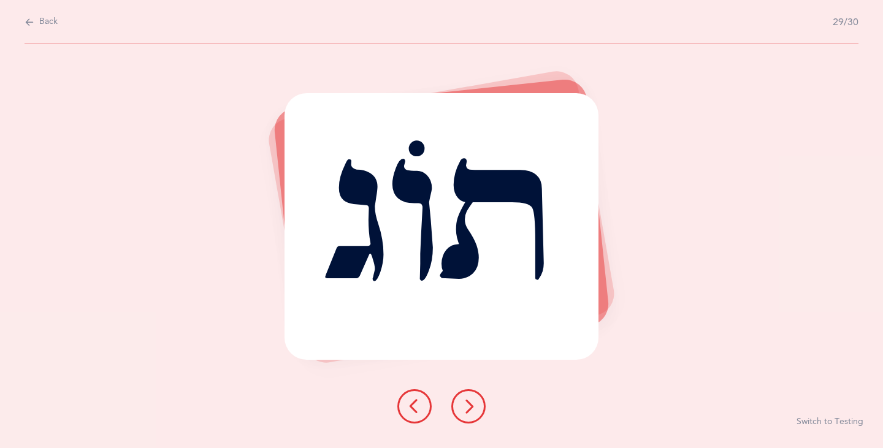
click at [465, 409] on icon at bounding box center [468, 406] width 15 height 15
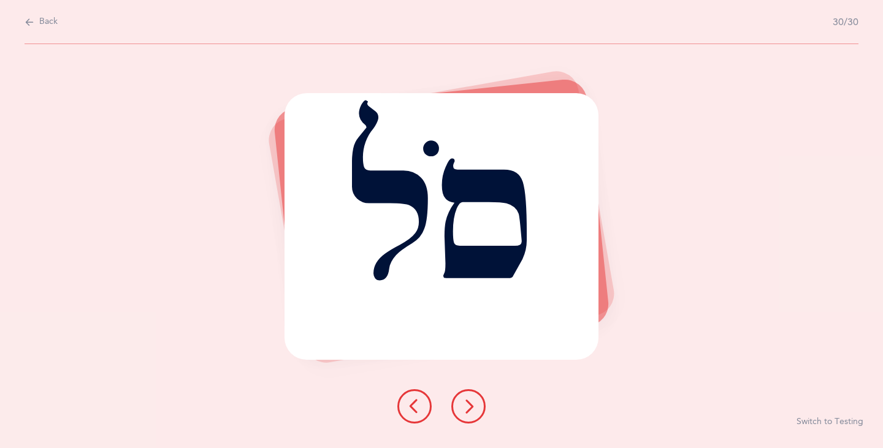
click at [465, 409] on icon at bounding box center [468, 406] width 15 height 15
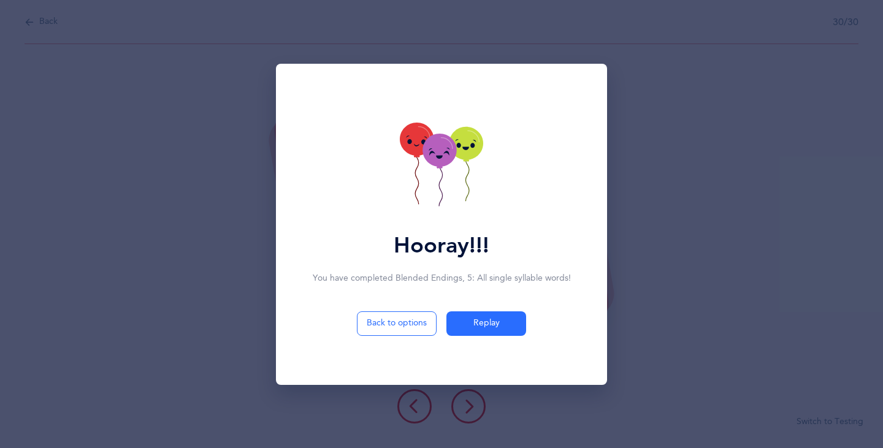
click at [450, 168] on icon at bounding box center [441, 166] width 83 height 87
click at [450, 170] on icon at bounding box center [441, 166] width 83 height 87
click at [458, 176] on icon at bounding box center [441, 166] width 83 height 87
click at [454, 177] on icon at bounding box center [441, 166] width 83 height 87
click at [433, 176] on icon at bounding box center [441, 166] width 83 height 87
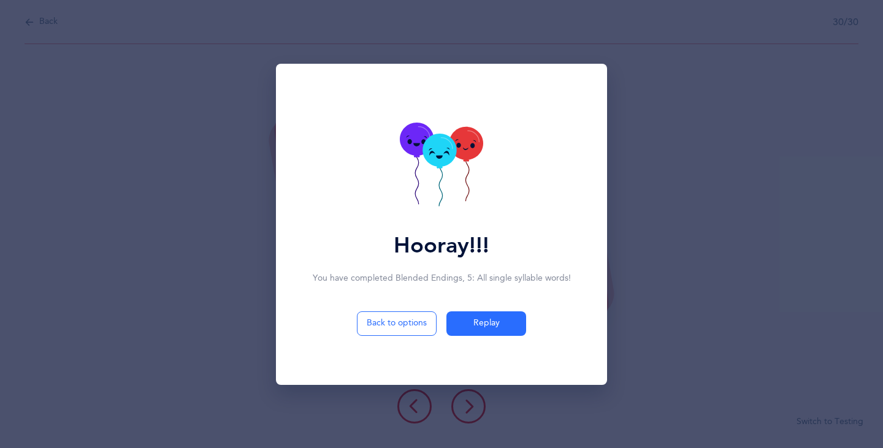
click at [449, 170] on icon at bounding box center [441, 166] width 83 height 87
click at [446, 169] on icon at bounding box center [441, 166] width 83 height 87
click at [447, 186] on icon at bounding box center [441, 166] width 83 height 87
click at [462, 164] on icon at bounding box center [441, 166] width 83 height 87
click at [459, 166] on icon at bounding box center [441, 166] width 83 height 87
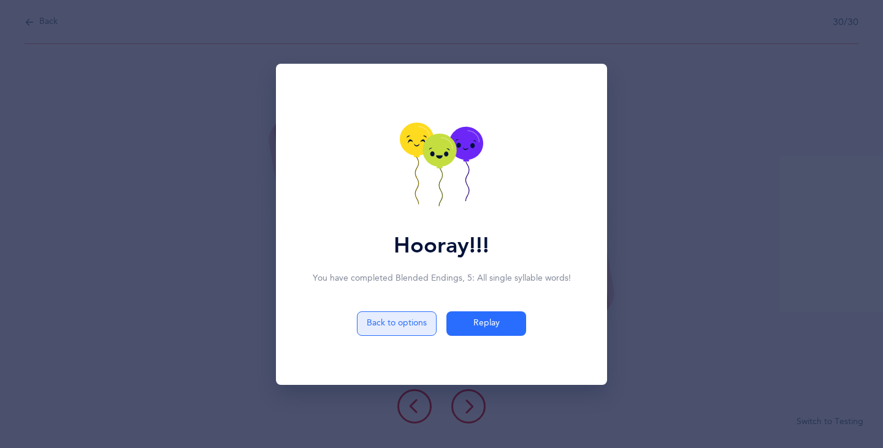
click at [404, 316] on button "Back to options" at bounding box center [397, 323] width 80 height 25
select select "5"
select select "single"
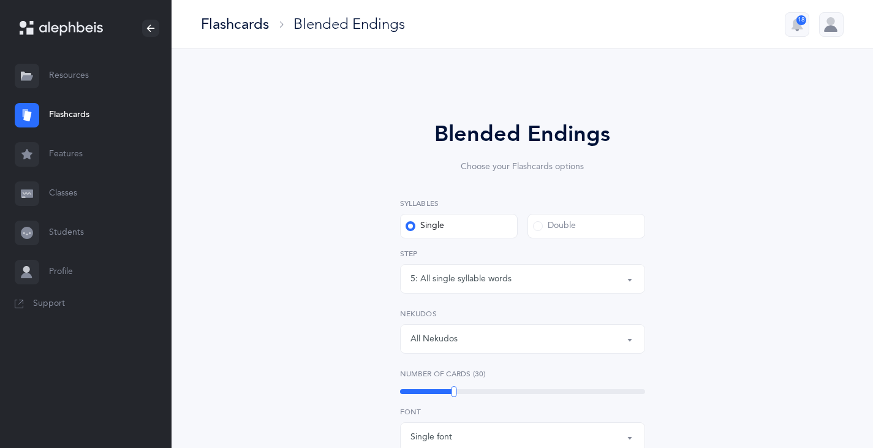
click at [57, 112] on link "Flashcards" at bounding box center [86, 115] width 172 height 39
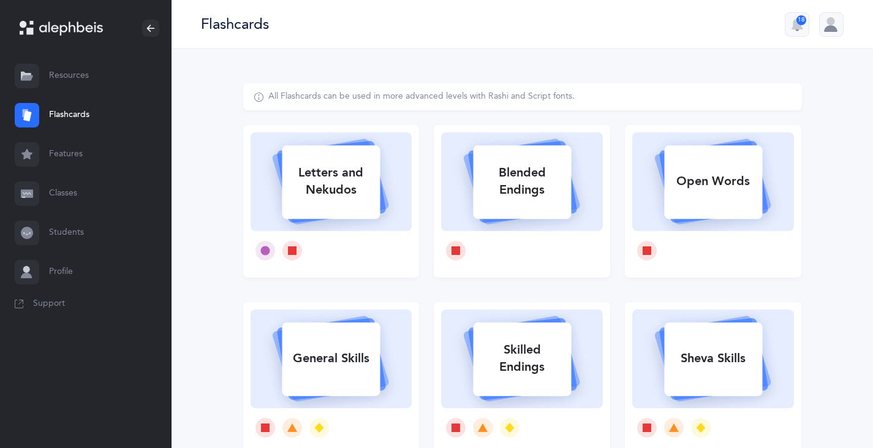
drag, startPoint x: 663, startPoint y: 78, endPoint x: 653, endPoint y: 83, distance: 11.0
click at [663, 78] on div "All Flashcards can be used in more advanced levels with Rashi and Script fonts.…" at bounding box center [523, 377] width 702 height 656
click at [781, 257] on div at bounding box center [714, 250] width 162 height 39
select select
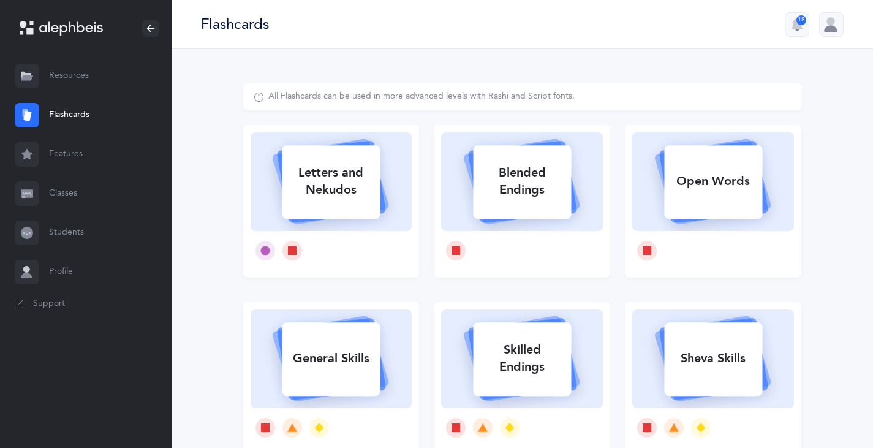
select select
select select "single"
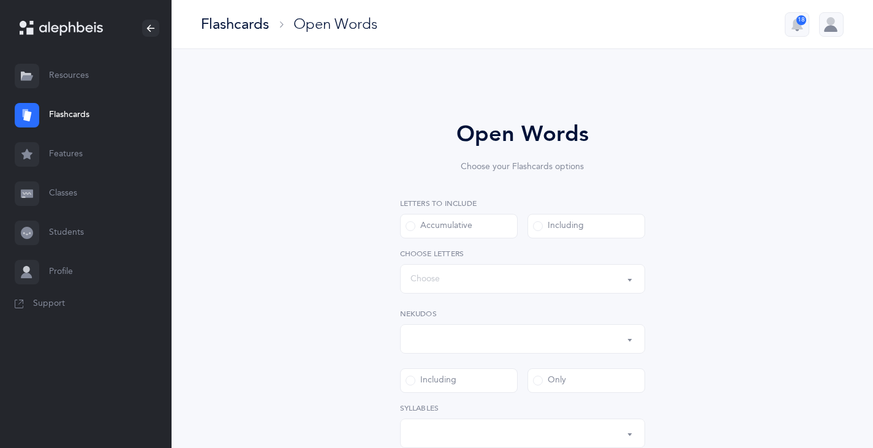
select select "all"
